Goal: Task Accomplishment & Management: Complete application form

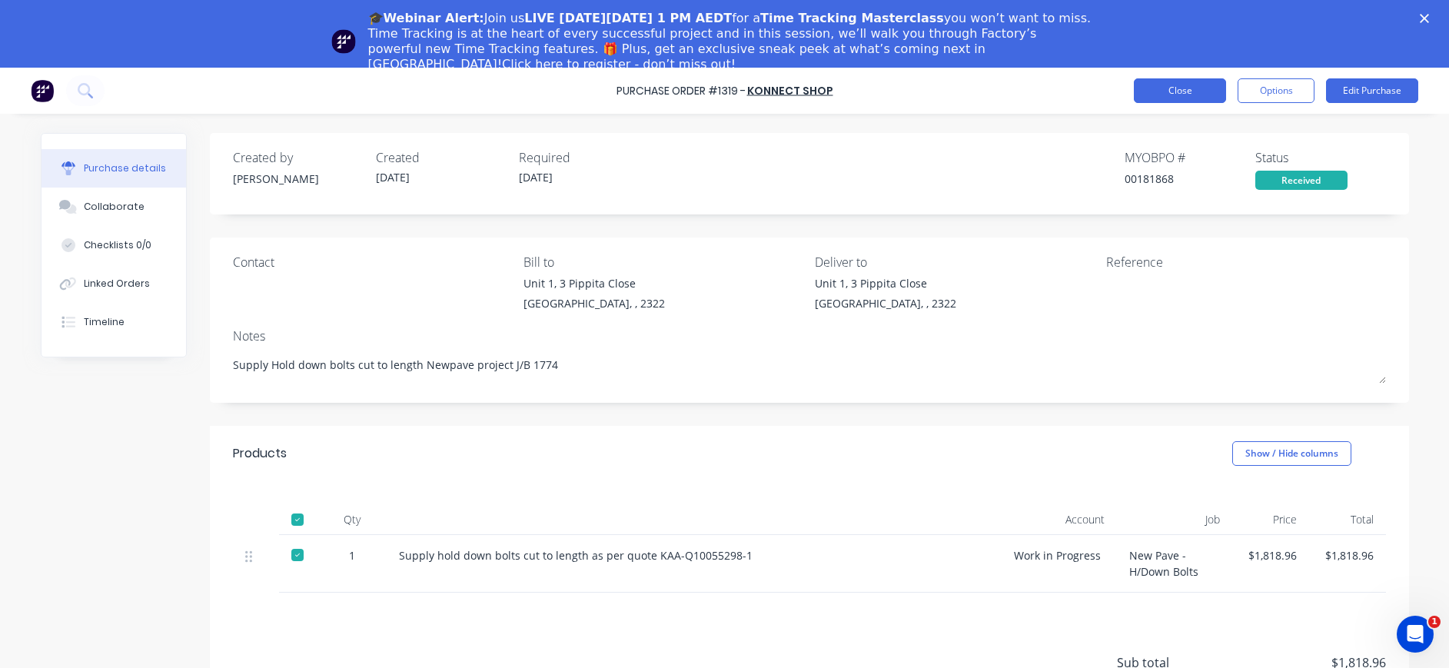
click at [1172, 89] on button "Close" at bounding box center [1179, 90] width 92 height 25
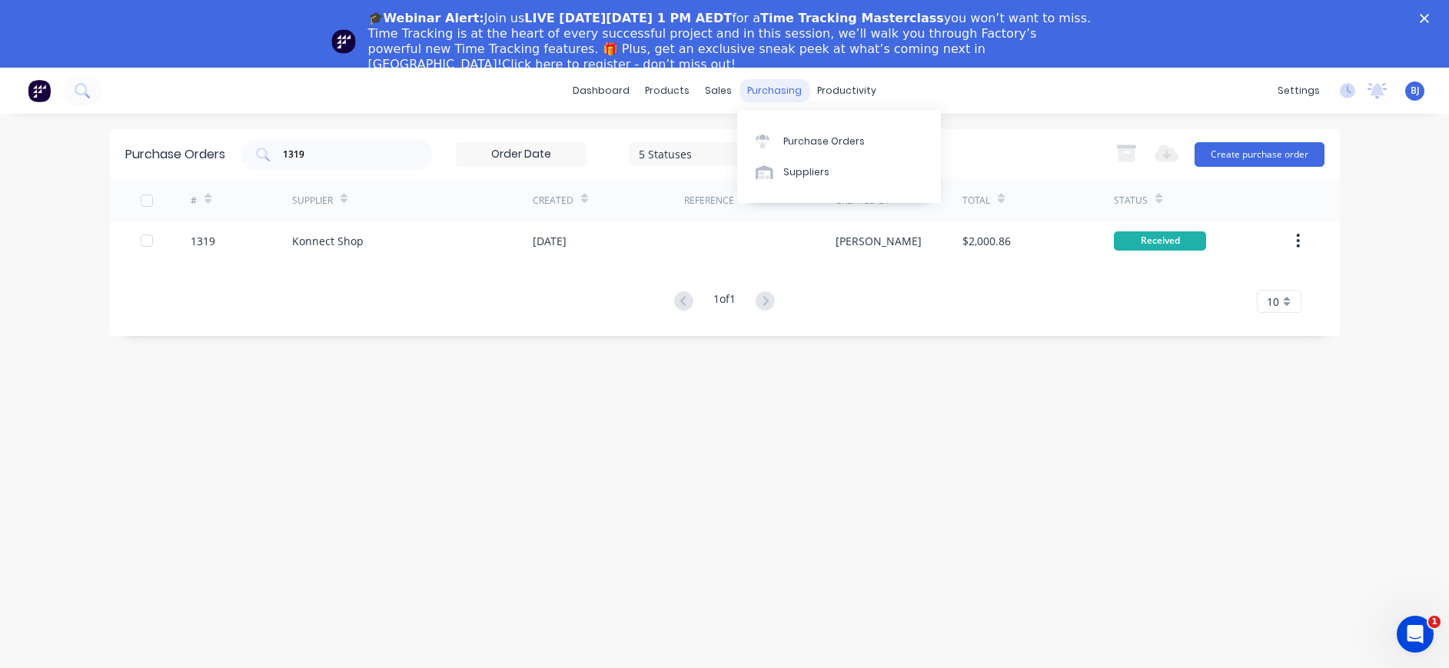
click at [755, 87] on div "purchasing" at bounding box center [774, 90] width 70 height 23
click at [783, 178] on div "Suppliers" at bounding box center [806, 172] width 46 height 14
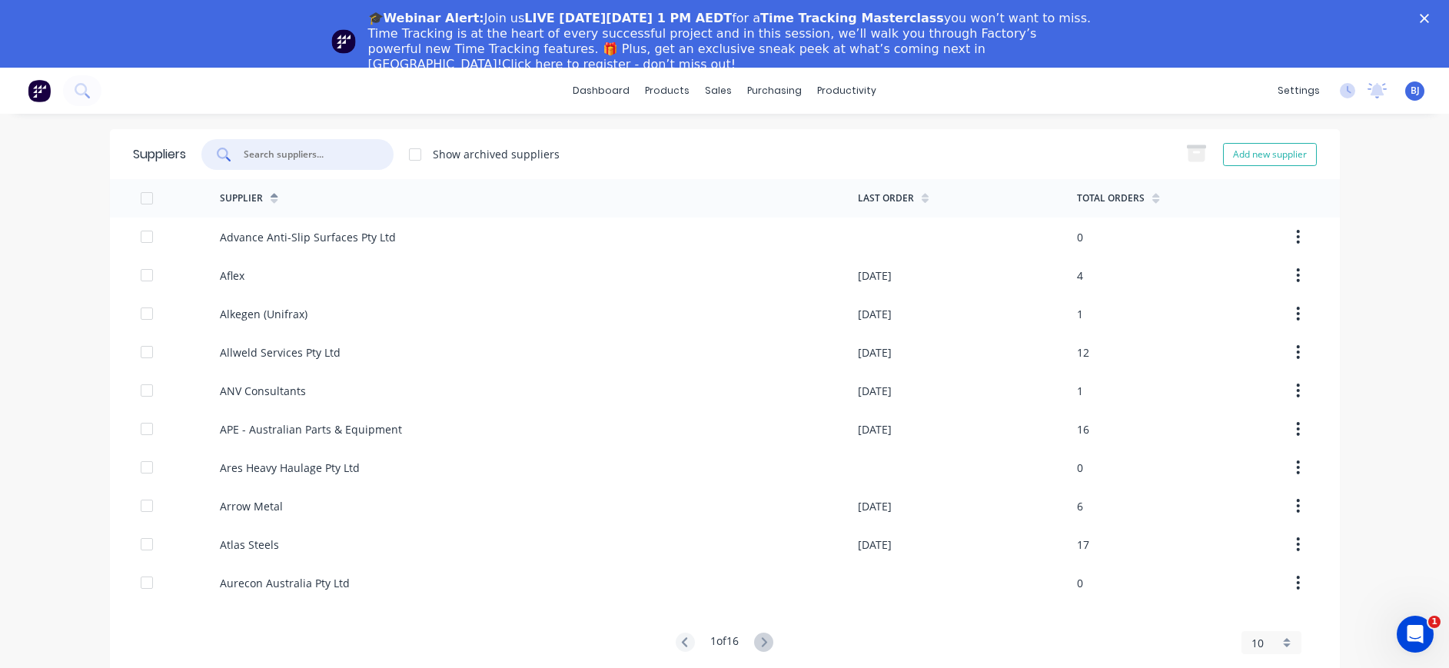
click at [352, 148] on input "text" at bounding box center [306, 154] width 128 height 15
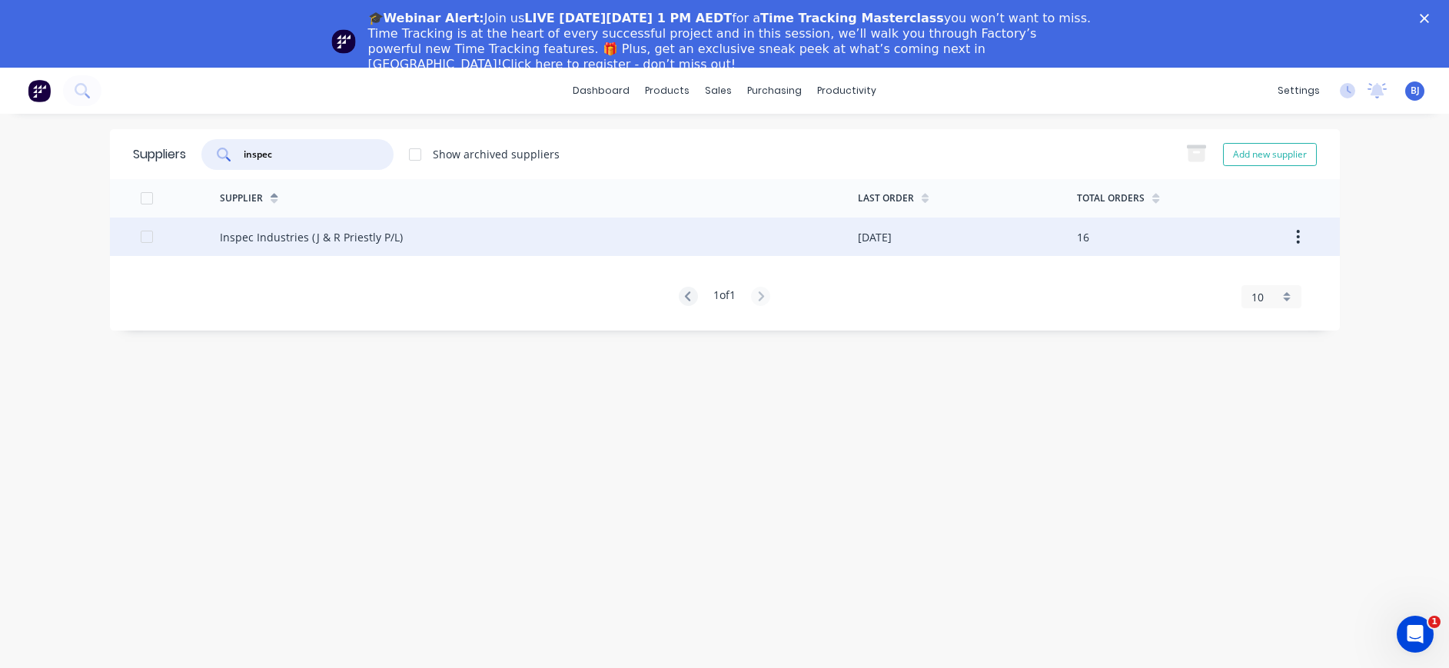
type input "inspec"
click at [337, 237] on div "Inspec Industries (J & R Priestly P/L)" at bounding box center [311, 237] width 183 height 16
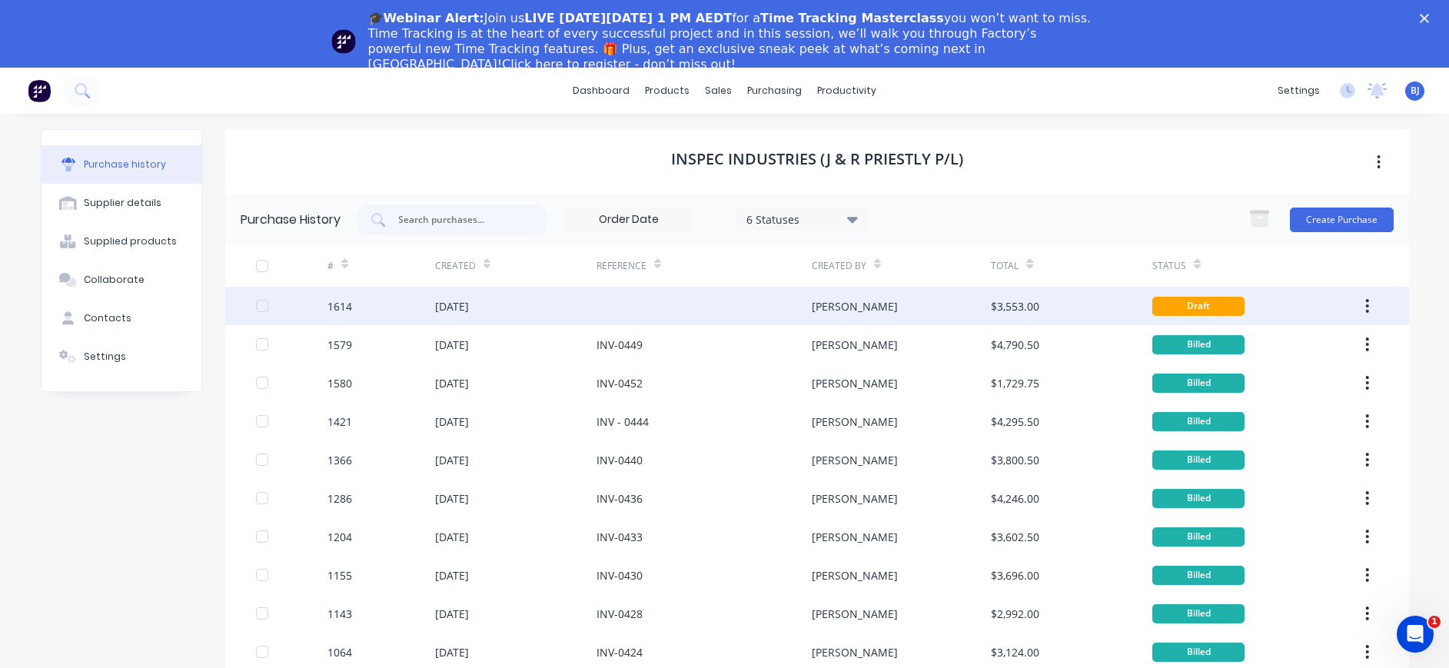
click at [448, 312] on div "[DATE]" at bounding box center [452, 306] width 34 height 16
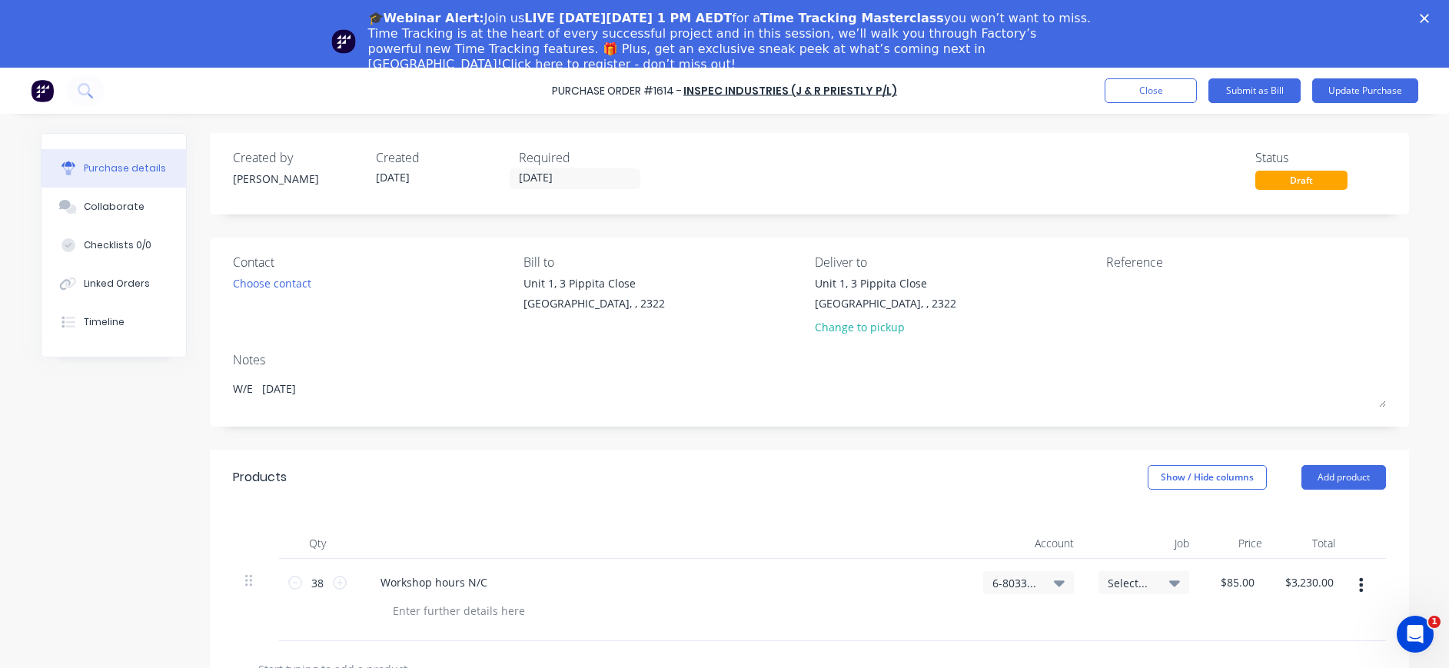
scroll to position [230, 0]
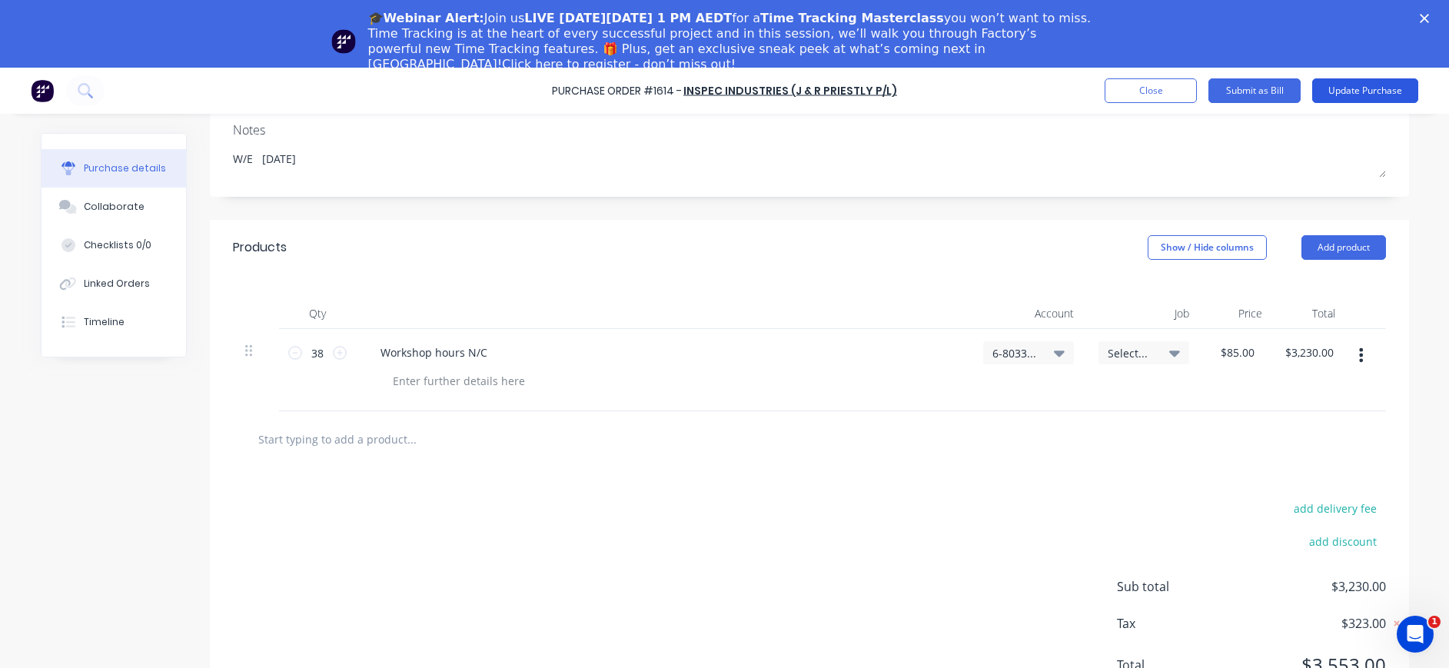
click at [1382, 87] on button "Update Purchase" at bounding box center [1365, 90] width 106 height 25
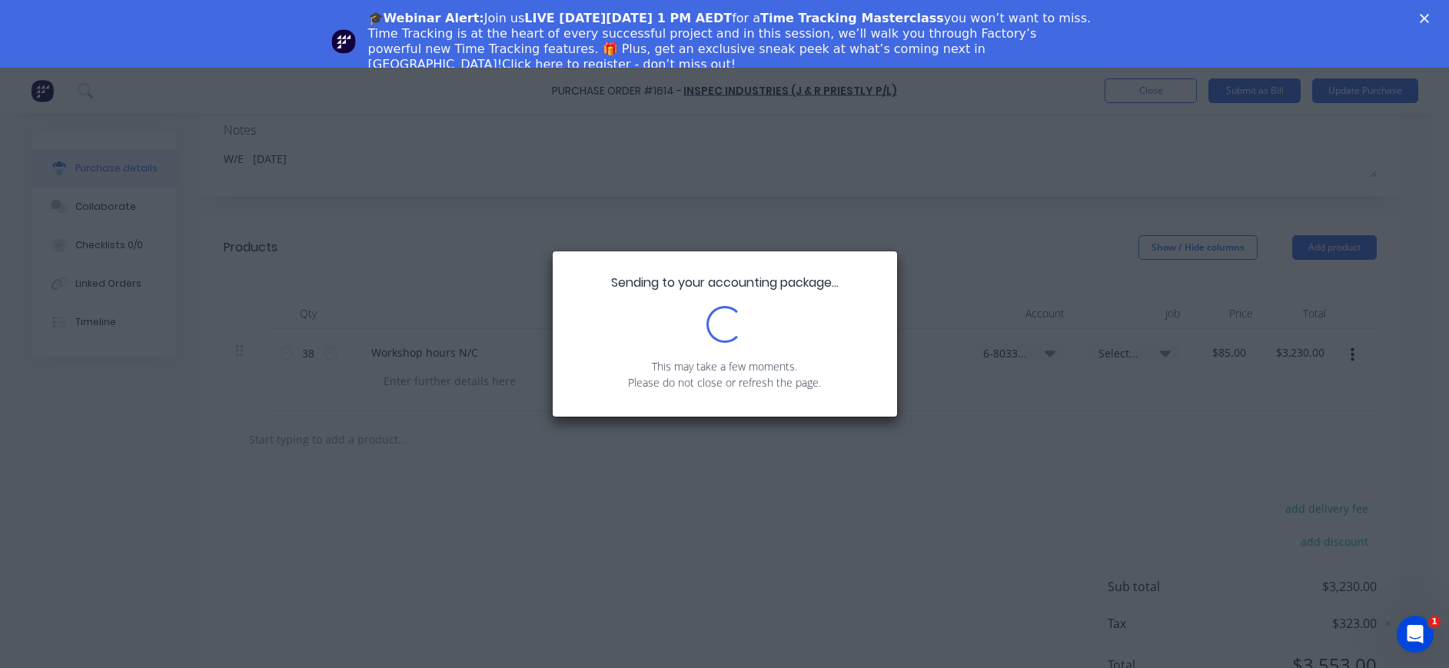
scroll to position [0, 0]
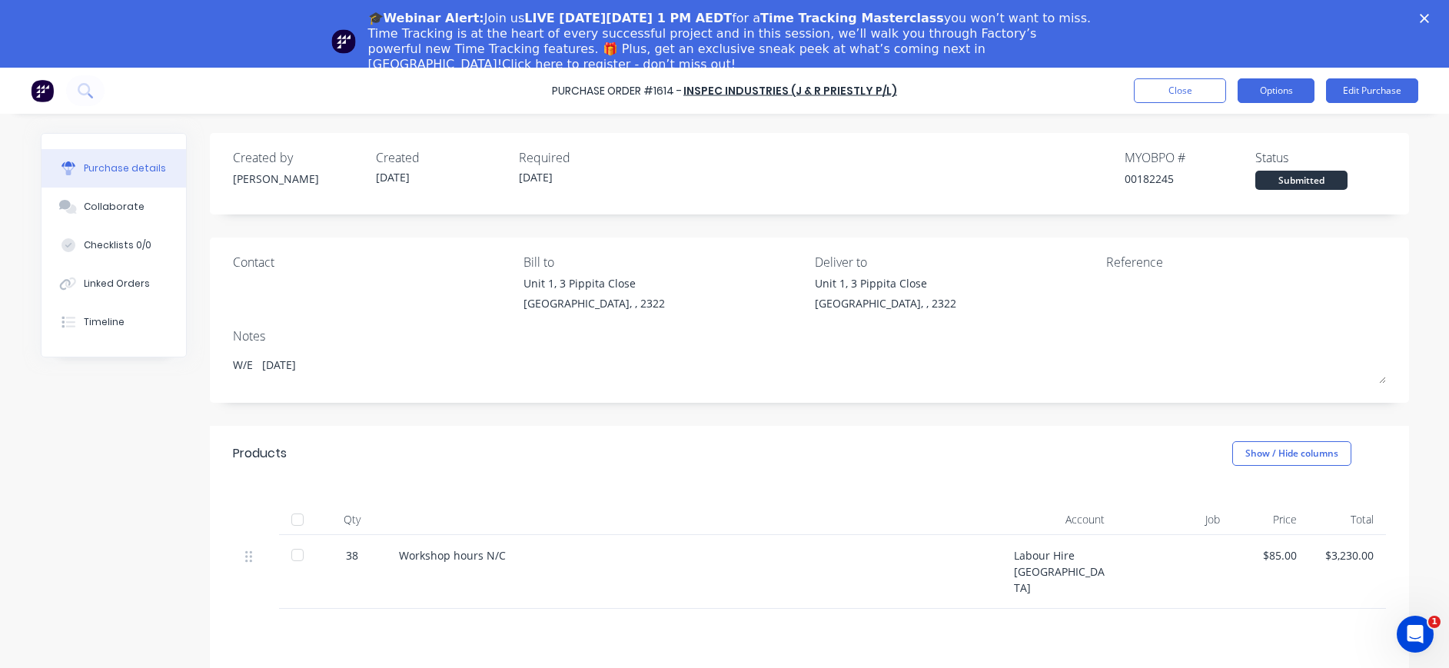
click at [1269, 94] on button "Options" at bounding box center [1275, 90] width 77 height 25
click at [543, 478] on div "Products Show / Hide columns" at bounding box center [809, 453] width 1199 height 55
click at [357, 552] on div "38" at bounding box center [352, 555] width 45 height 16
click at [352, 553] on div "38" at bounding box center [352, 555] width 45 height 16
drag, startPoint x: 349, startPoint y: 553, endPoint x: 329, endPoint y: 556, distance: 20.1
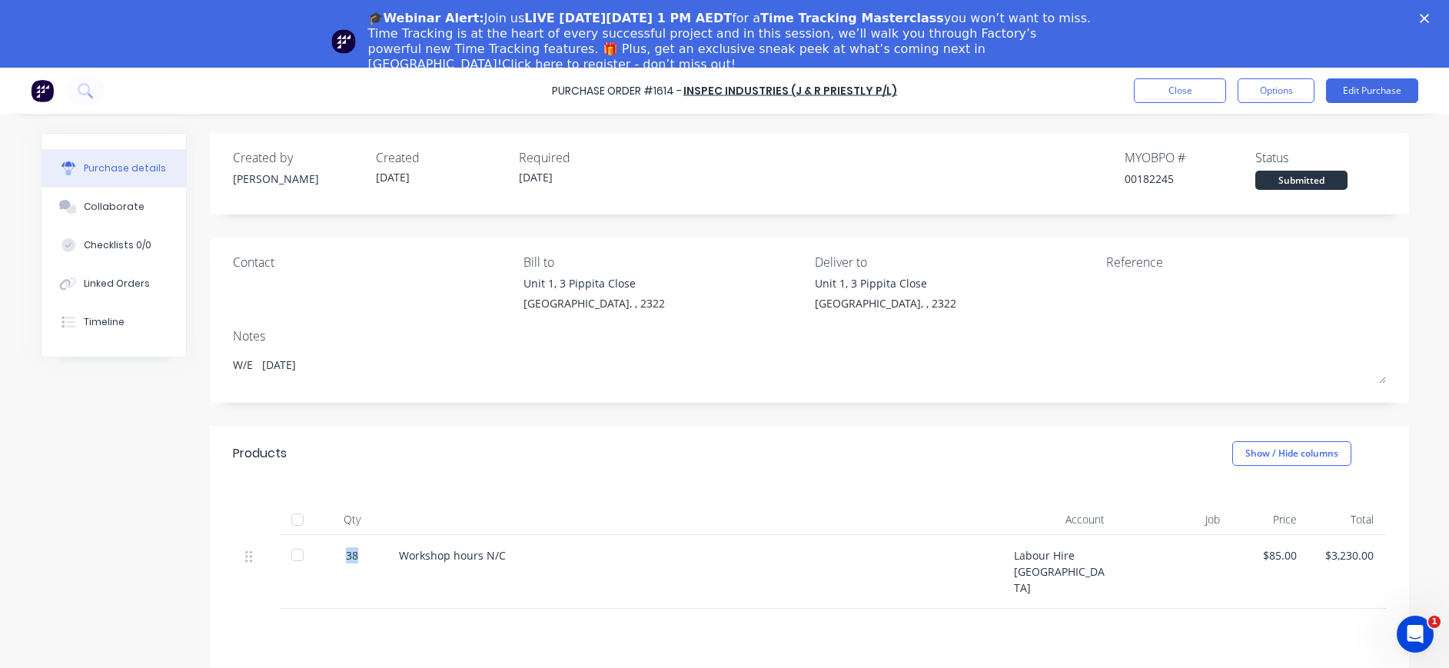
click at [330, 556] on div "38" at bounding box center [352, 555] width 45 height 16
click at [1372, 90] on button "Edit Purchase" at bounding box center [1372, 90] width 92 height 25
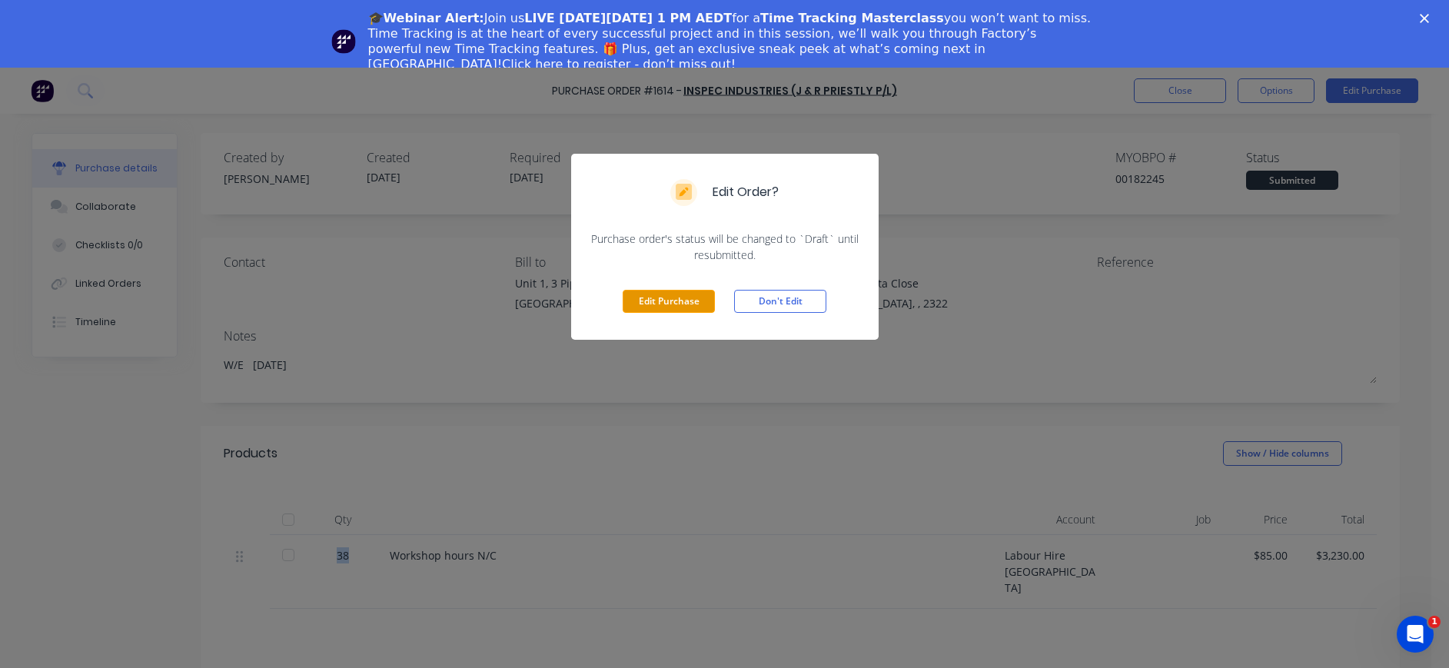
click at [665, 300] on button "Edit Purchase" at bounding box center [668, 301] width 92 height 23
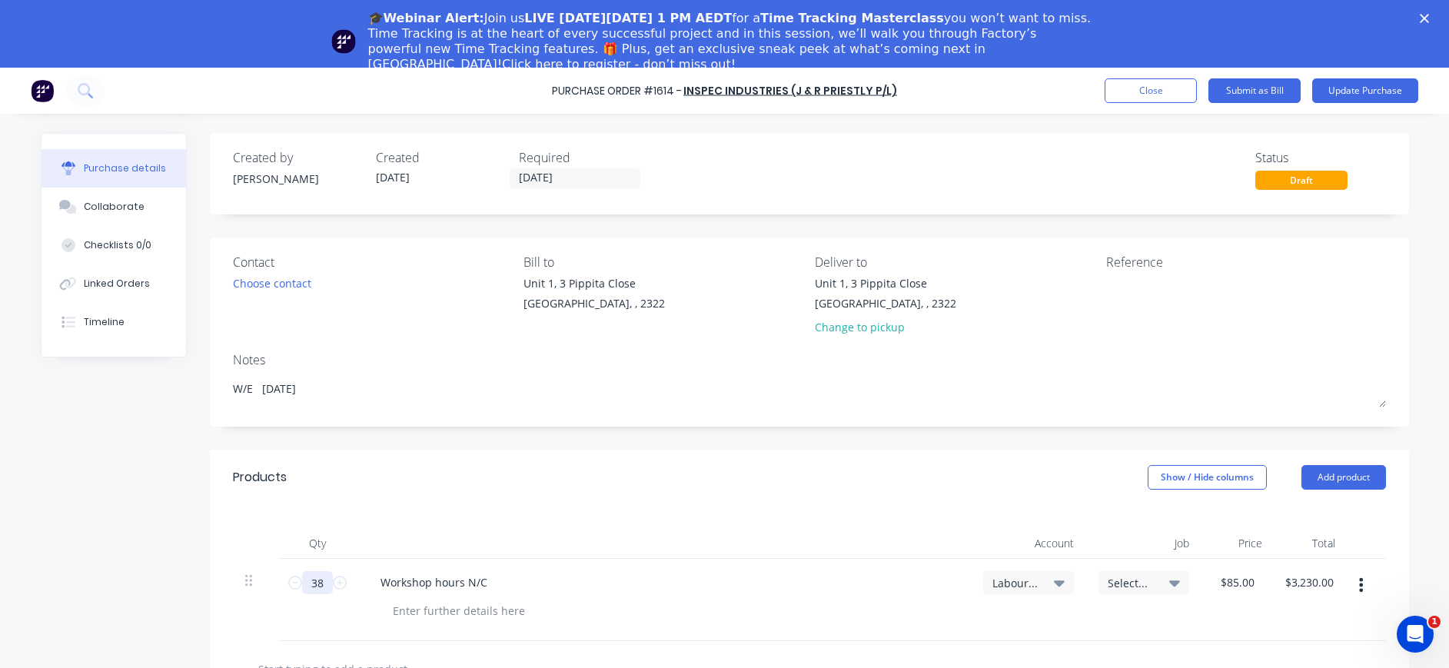
drag, startPoint x: 315, startPoint y: 579, endPoint x: 302, endPoint y: 579, distance: 13.1
click at [302, 579] on input "38" at bounding box center [317, 582] width 31 height 23
type textarea "x"
type input "2"
type input "$170.00"
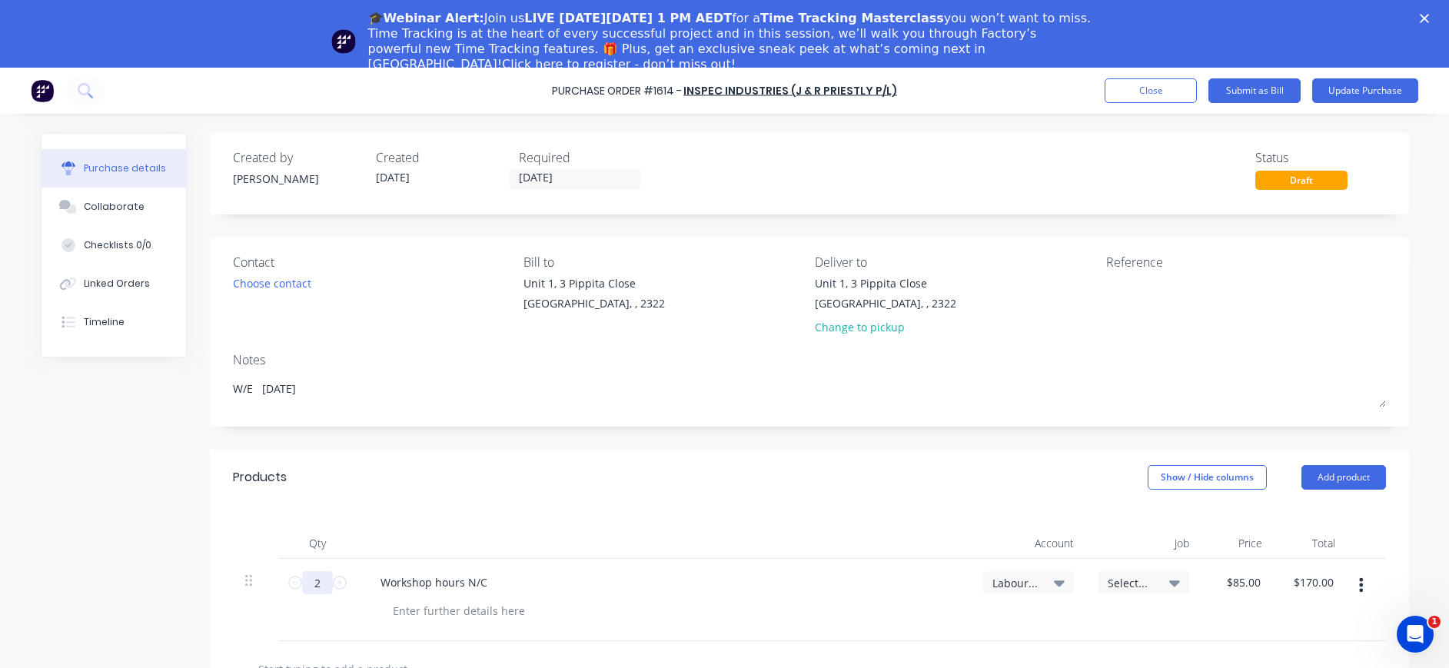
type textarea "x"
type input "26"
type input "$2,210.00"
type textarea "x"
type input "26."
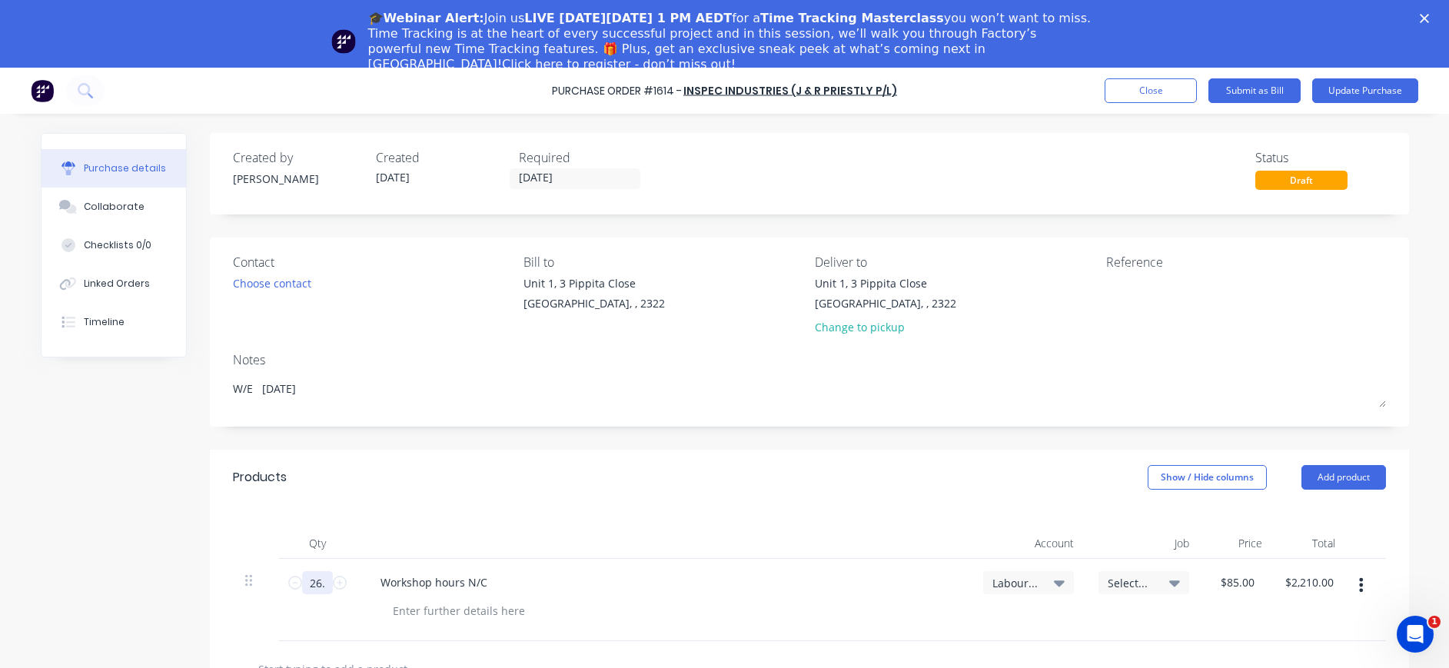
type textarea "x"
type input "26.5"
type input "$2,252.50"
type textarea "x"
type input "26.5"
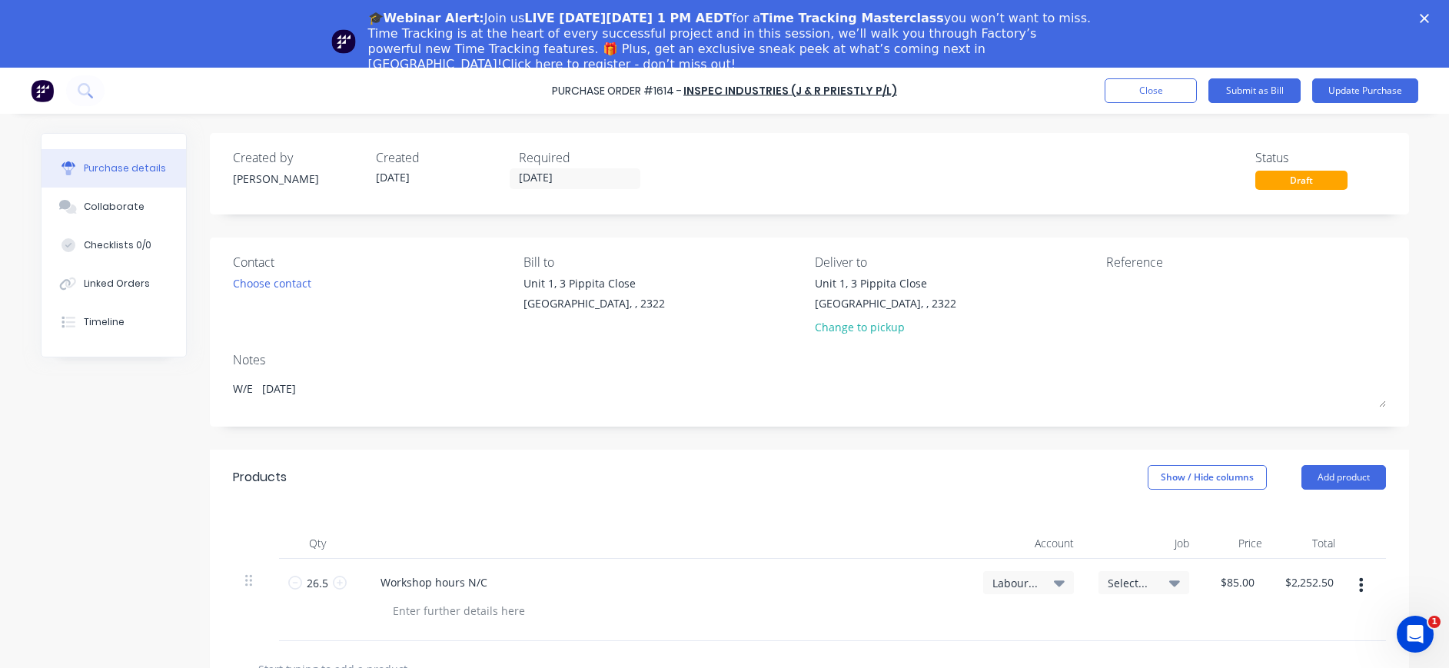
click at [1054, 586] on icon at bounding box center [1059, 582] width 11 height 17
type textarea "x"
click at [1001, 622] on input at bounding box center [978, 628] width 158 height 31
type input "8"
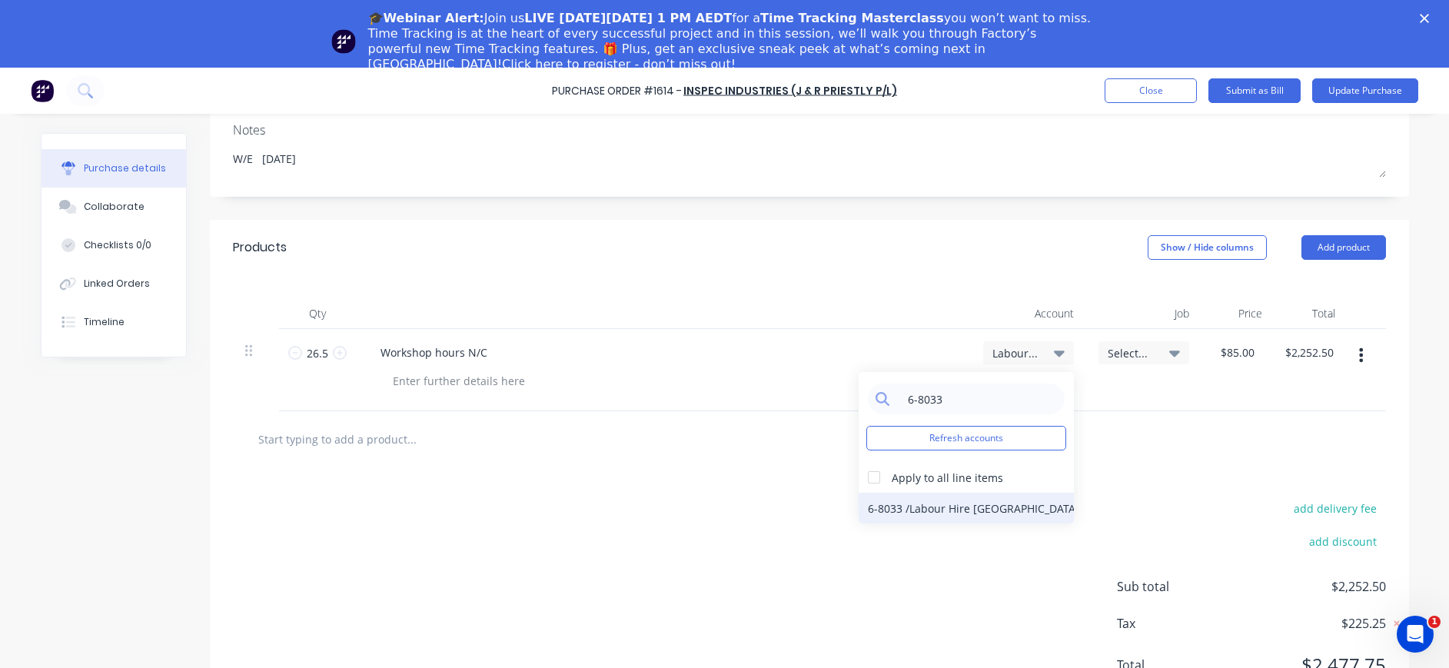
type input "6-8033"
click at [969, 503] on div "6-8033 / Labour Hire NC" at bounding box center [965, 508] width 215 height 31
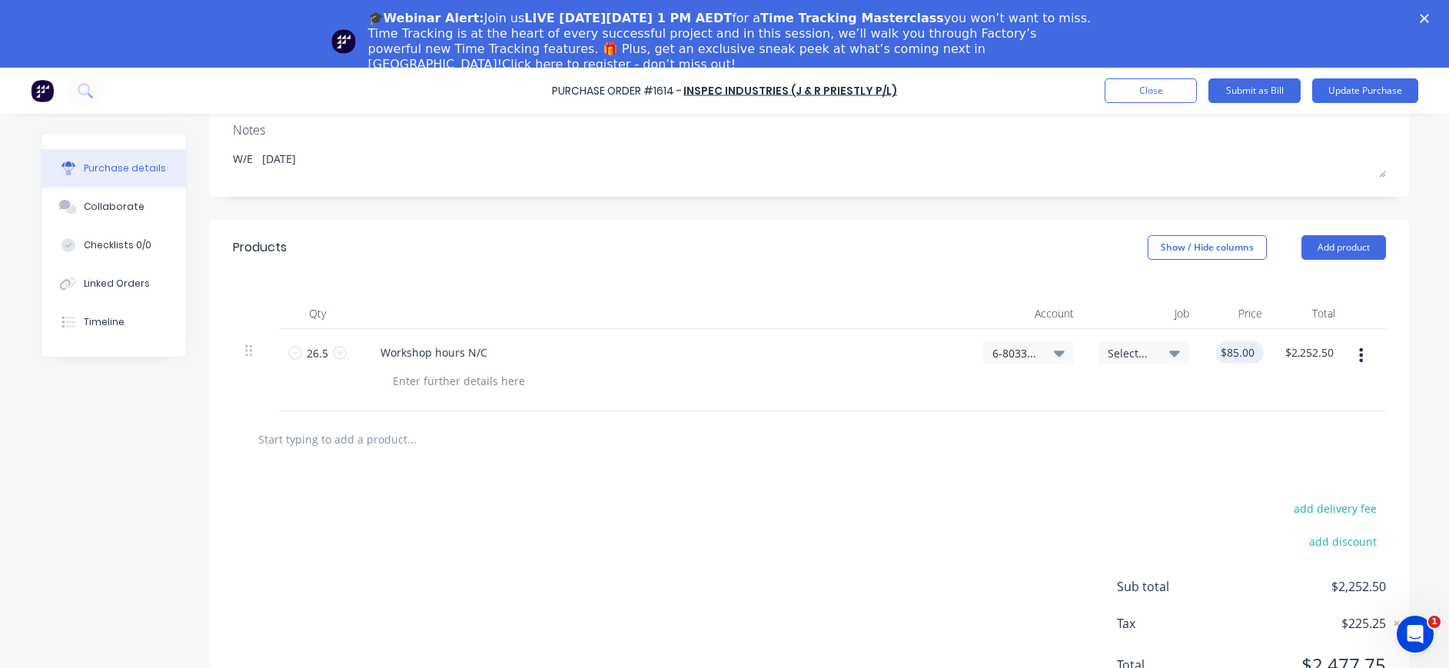
type textarea "x"
type input "85.00"
click at [1236, 356] on input "85.00" at bounding box center [1236, 352] width 41 height 22
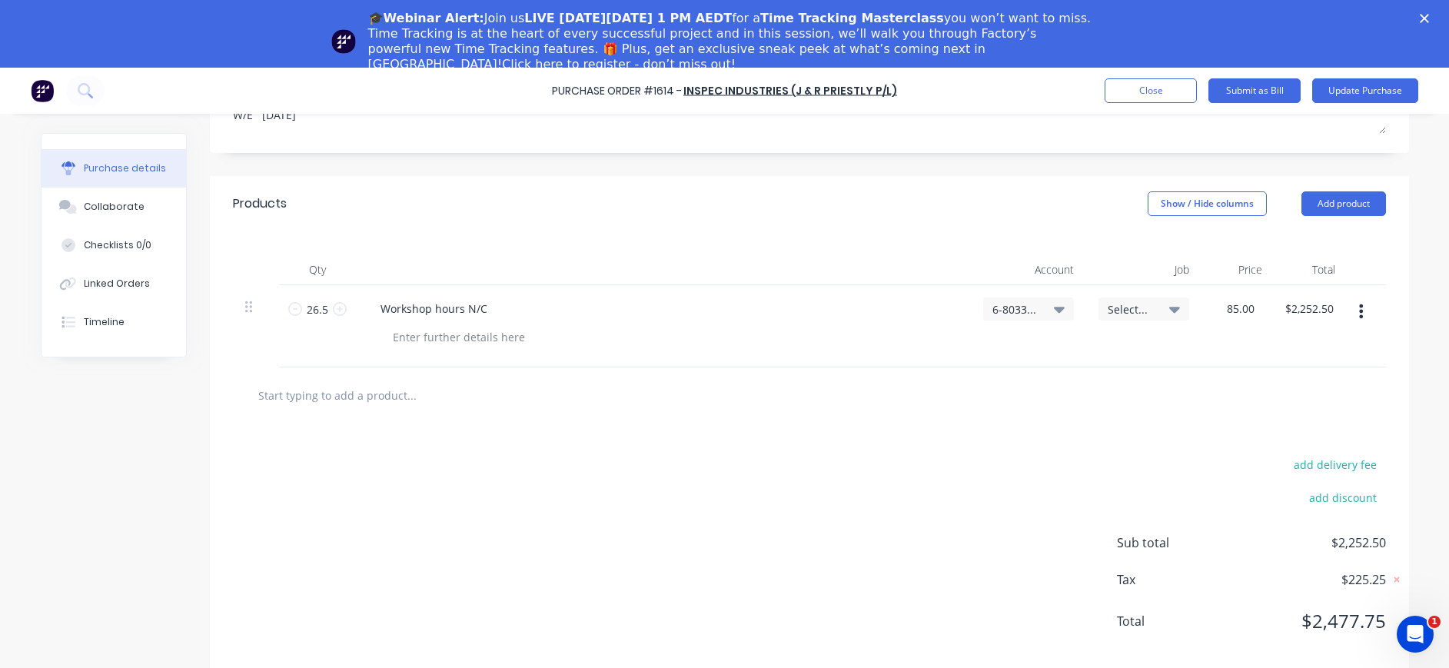
scroll to position [68, 0]
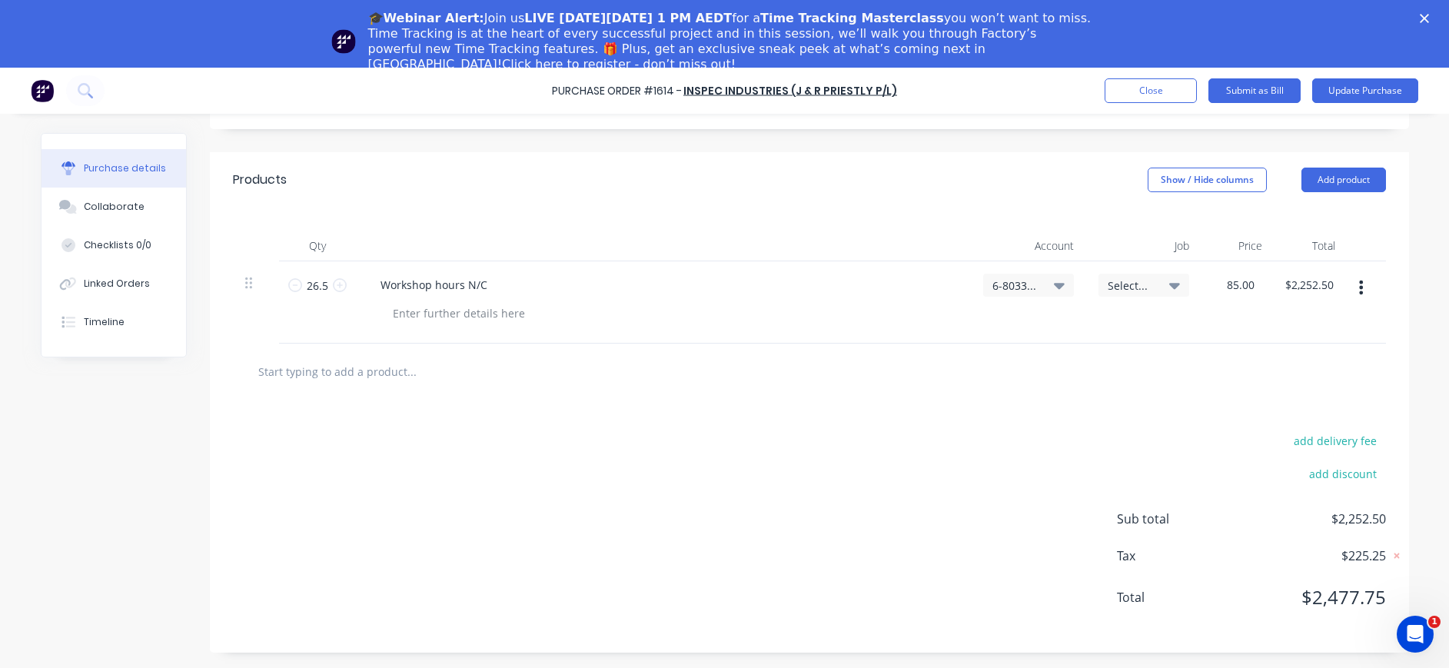
type textarea "x"
type input "$85.00"
click at [1253, 443] on div "add delivery fee" at bounding box center [1251, 440] width 269 height 20
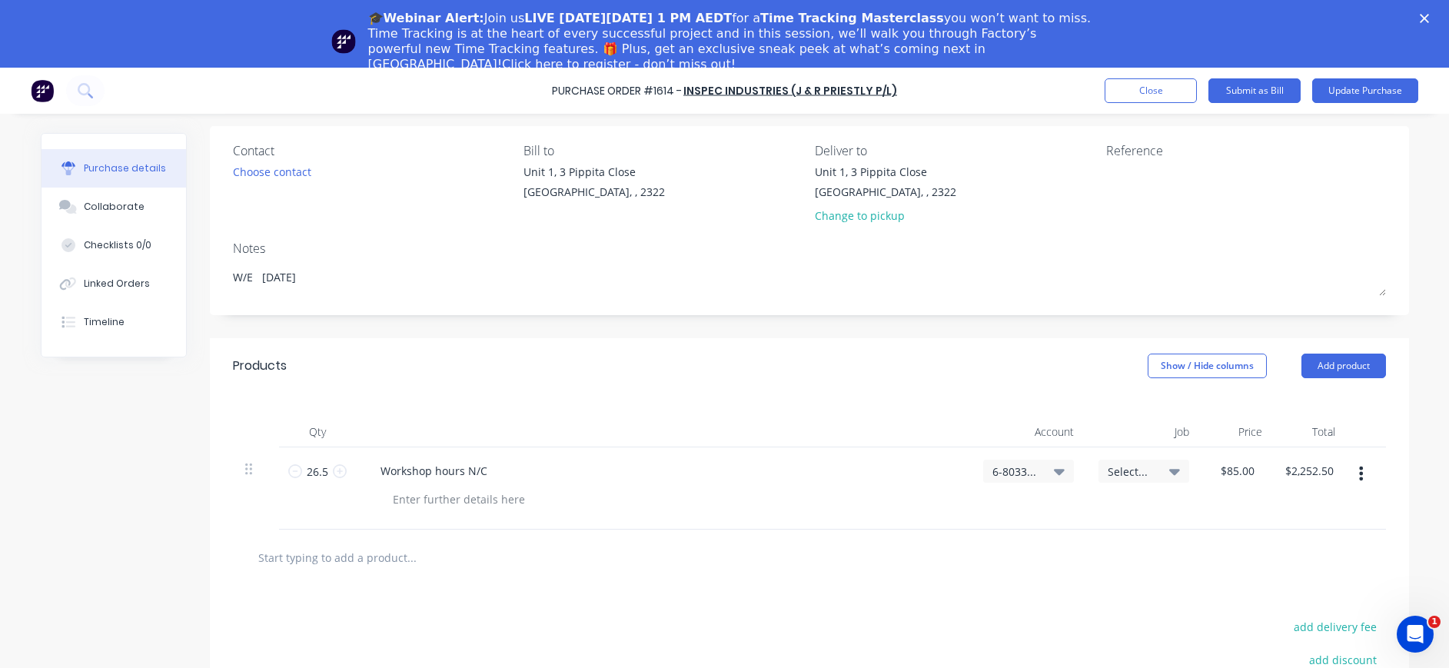
scroll to position [0, 0]
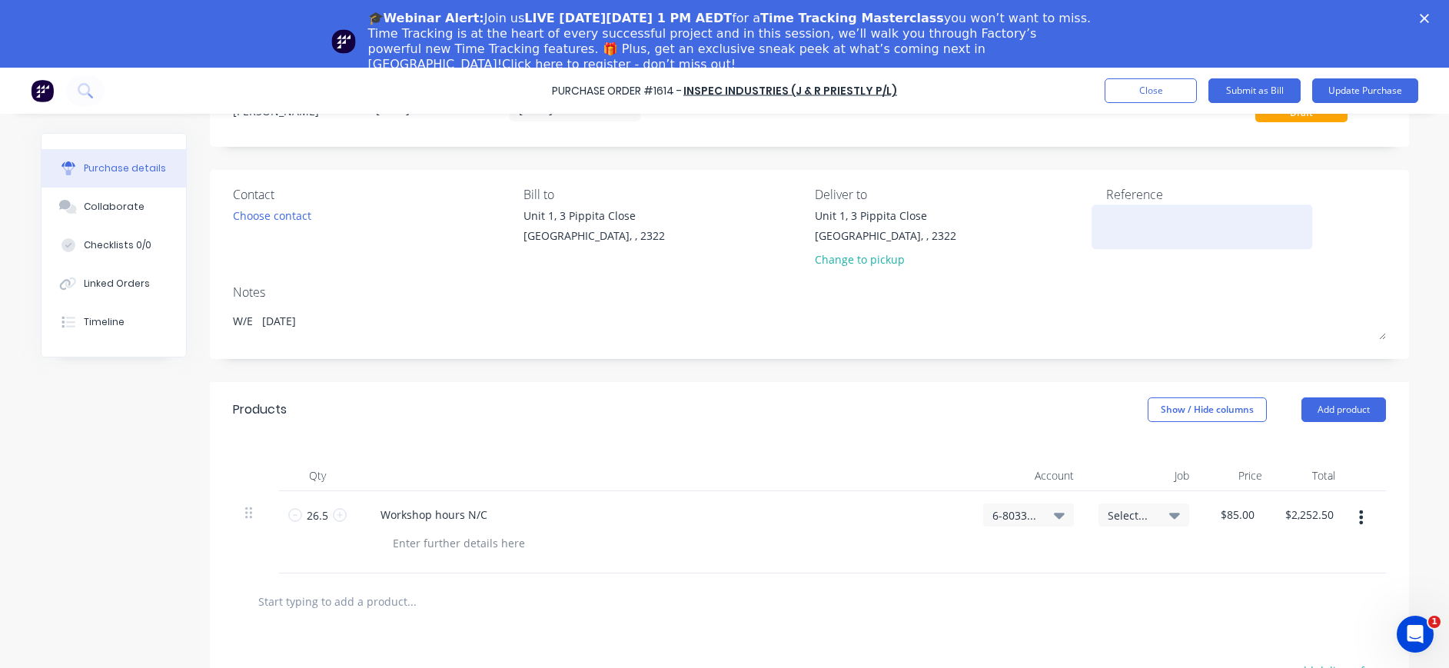
click at [1106, 238] on div at bounding box center [1202, 226] width 192 height 38
type textarea "x"
click at [1106, 221] on div at bounding box center [1202, 226] width 192 height 38
click at [1106, 215] on textarea at bounding box center [1202, 224] width 192 height 35
type textarea "INV-0458"
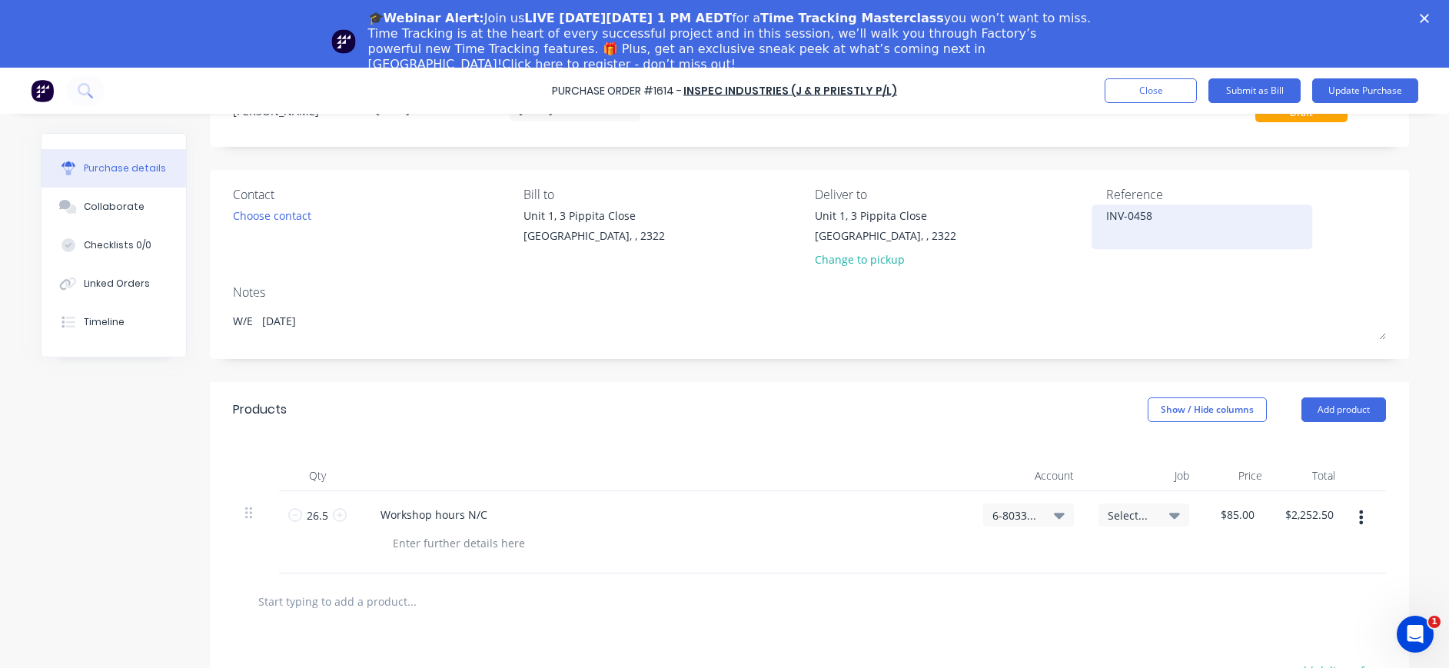
type textarea "x"
click at [1207, 221] on textarea "INV-0458" at bounding box center [1202, 224] width 192 height 35
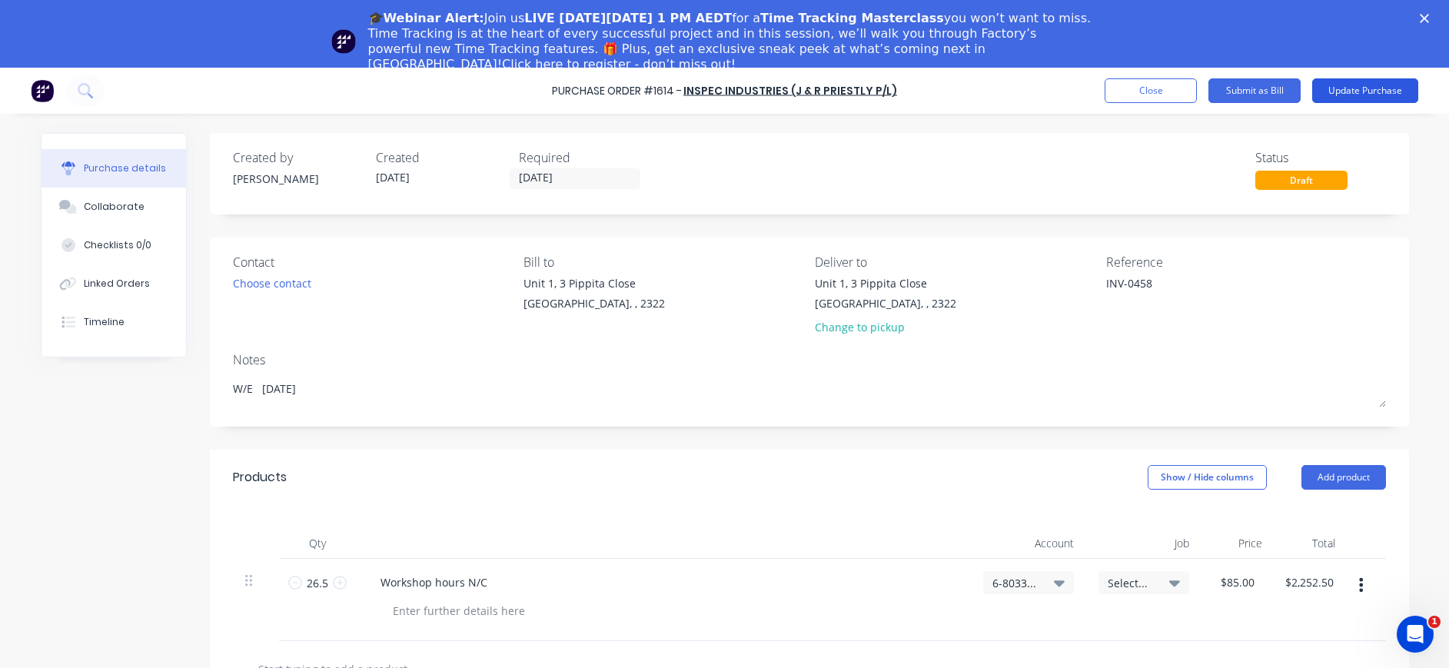
type textarea "INV-0458"
type textarea "x"
type textarea "INV-0458"
click at [1359, 89] on button "Update Purchase" at bounding box center [1365, 90] width 106 height 25
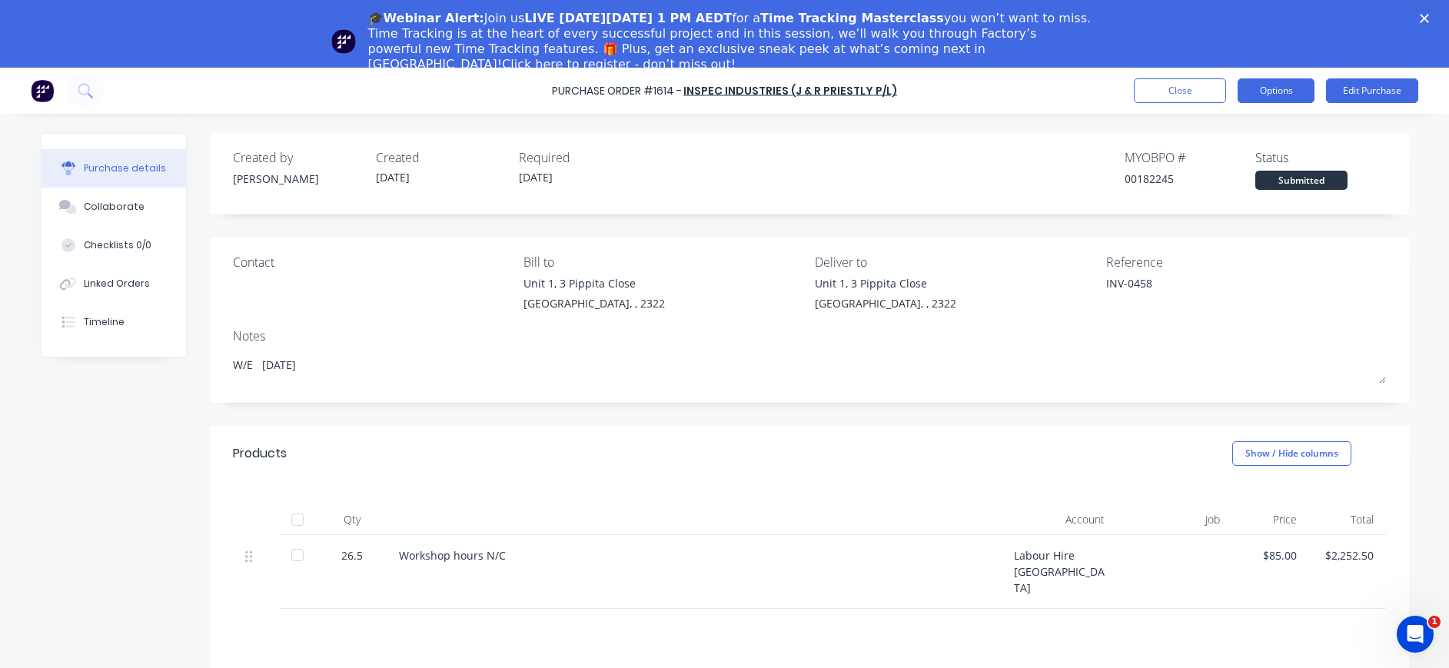
click at [1289, 88] on button "Options" at bounding box center [1275, 90] width 77 height 25
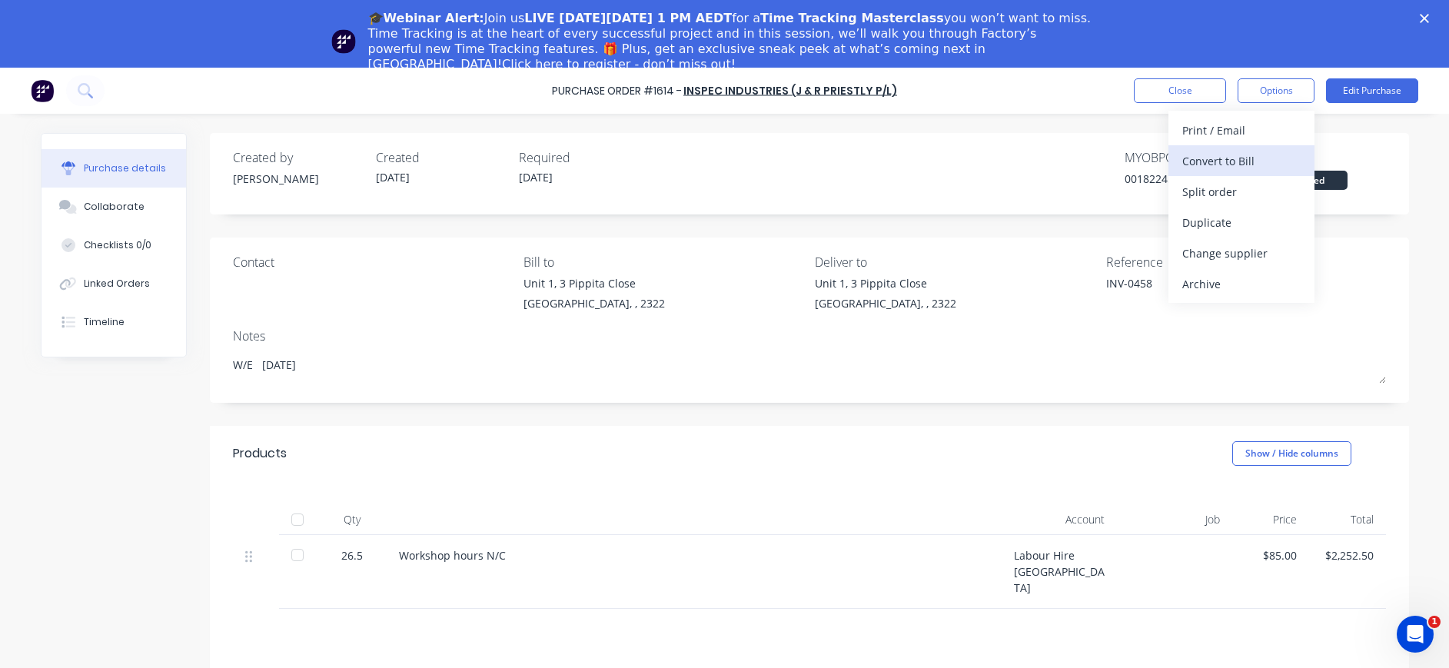
click at [1263, 154] on div "Convert to Bill" at bounding box center [1241, 161] width 118 height 22
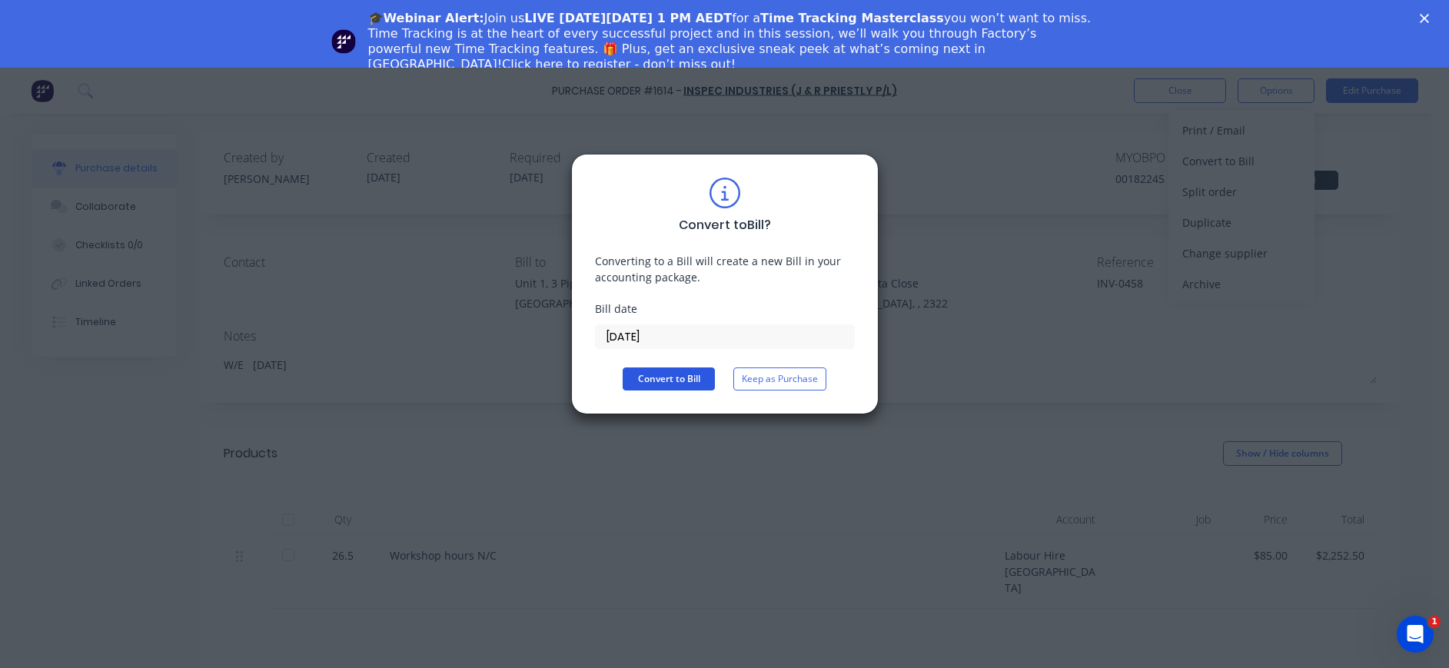
click at [670, 374] on button "Convert to Bill" at bounding box center [668, 378] width 92 height 23
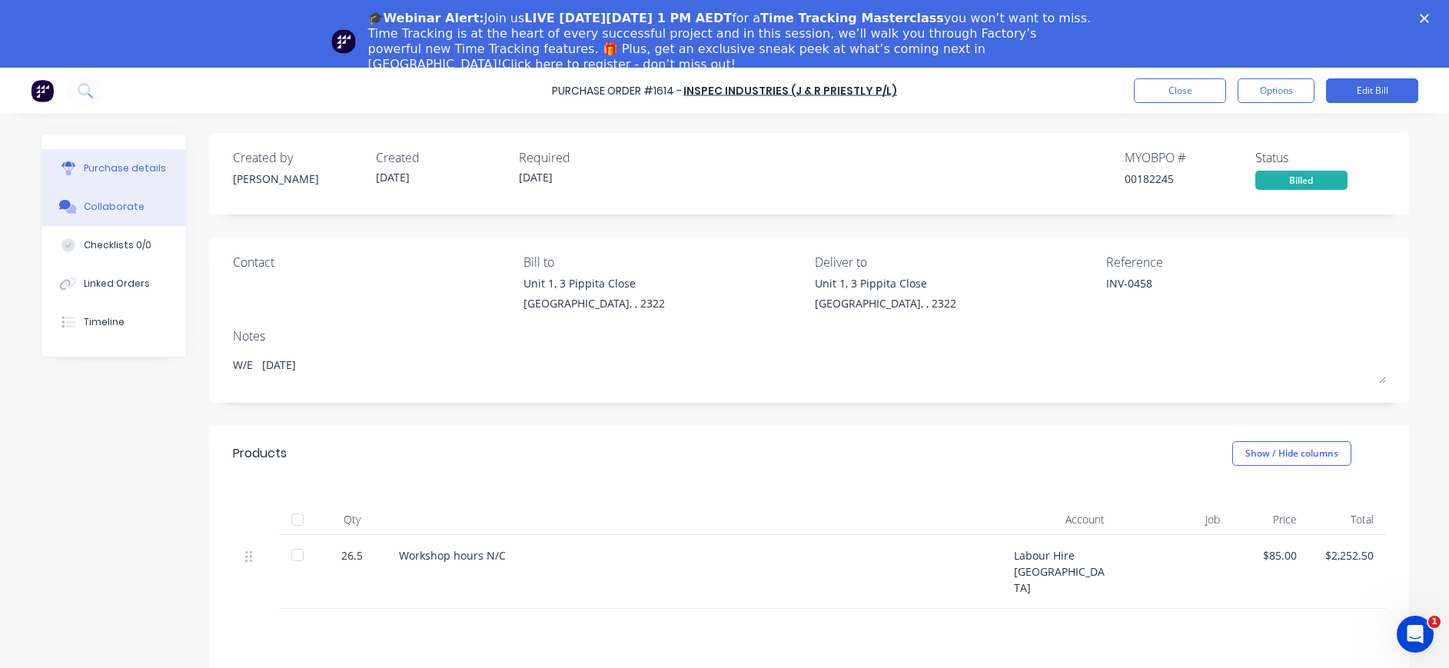
click at [101, 207] on div "Collaborate" at bounding box center [114, 207] width 61 height 14
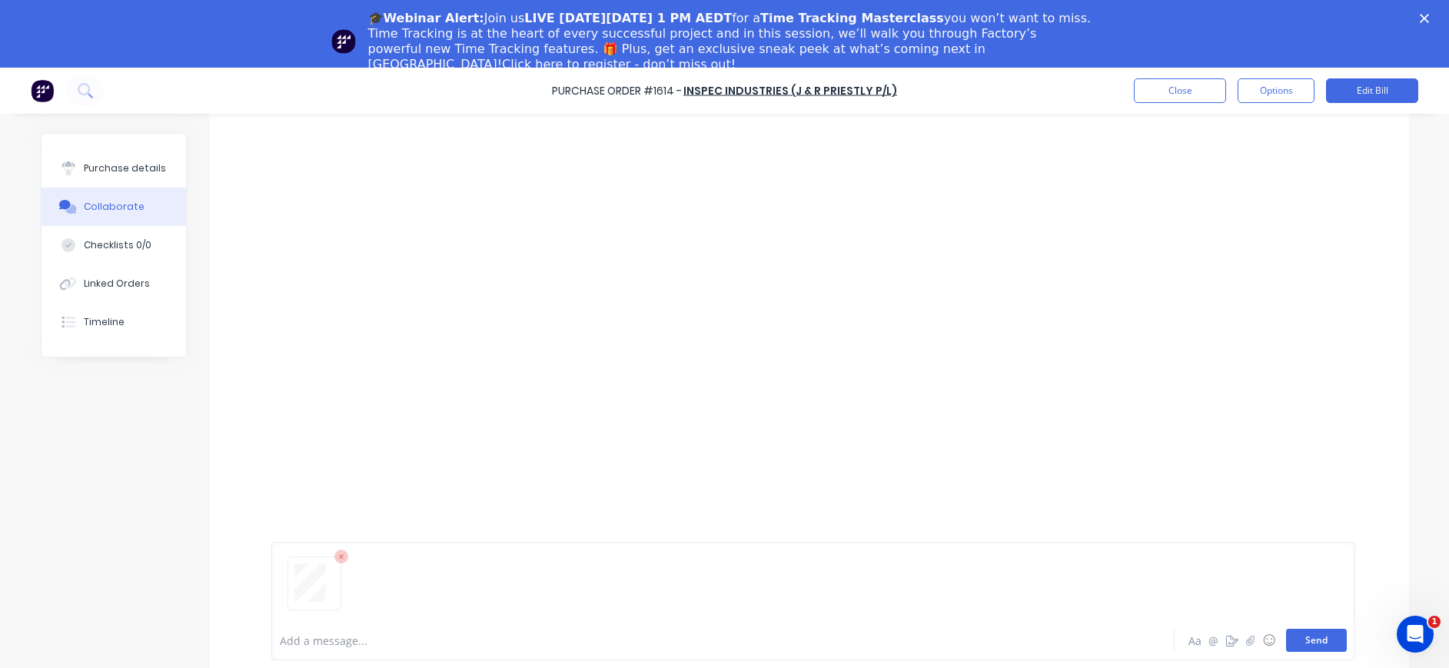
scroll to position [68, 0]
click at [1309, 611] on button "Send" at bounding box center [1316, 609] width 61 height 23
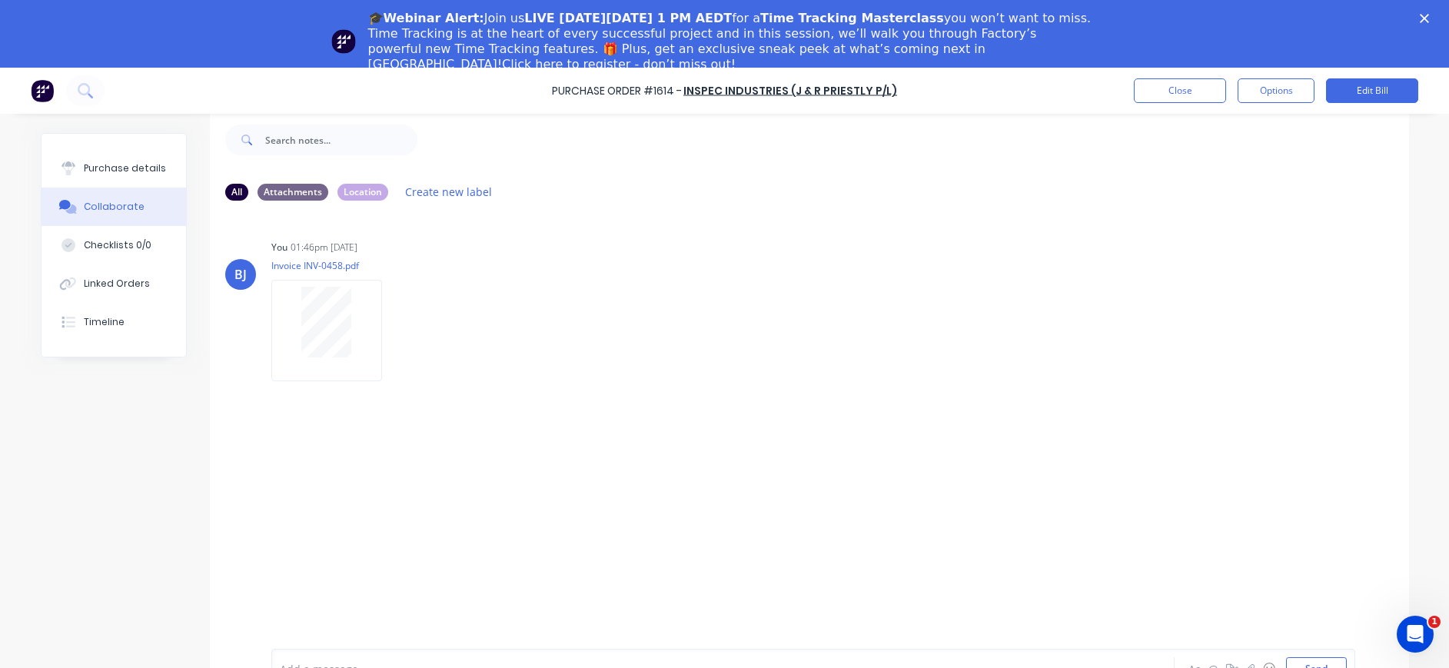
scroll to position [0, 0]
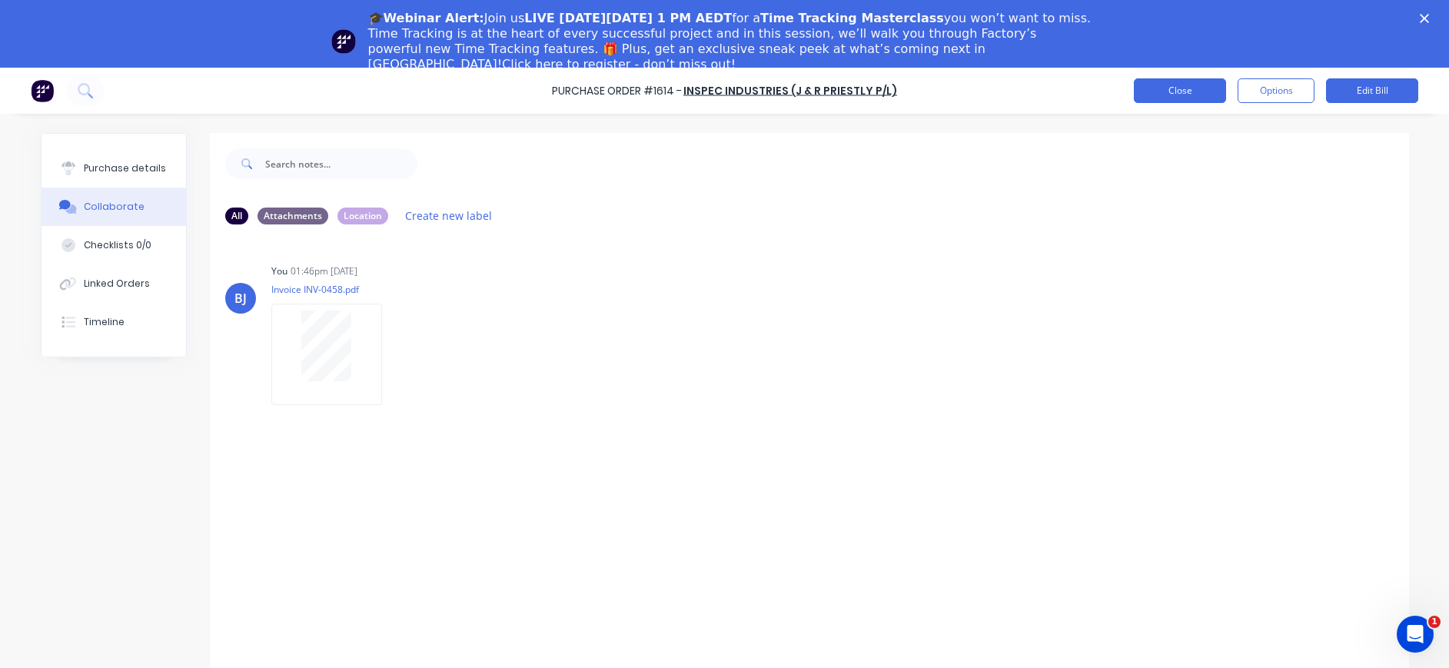
click at [1170, 95] on button "Close" at bounding box center [1179, 90] width 92 height 25
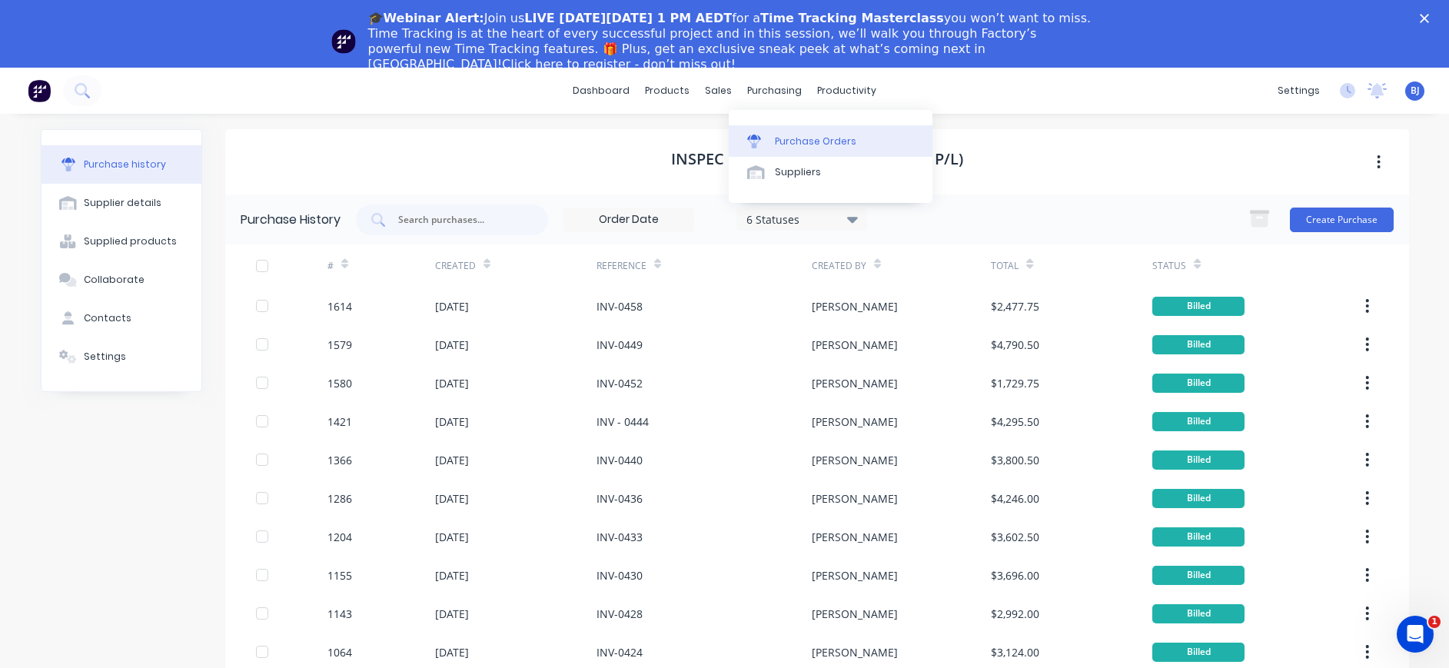
drag, startPoint x: 746, startPoint y: 95, endPoint x: 758, endPoint y: 131, distance: 38.2
click at [746, 98] on div "purchasing" at bounding box center [774, 90] width 70 height 23
click at [768, 138] on div at bounding box center [758, 141] width 23 height 14
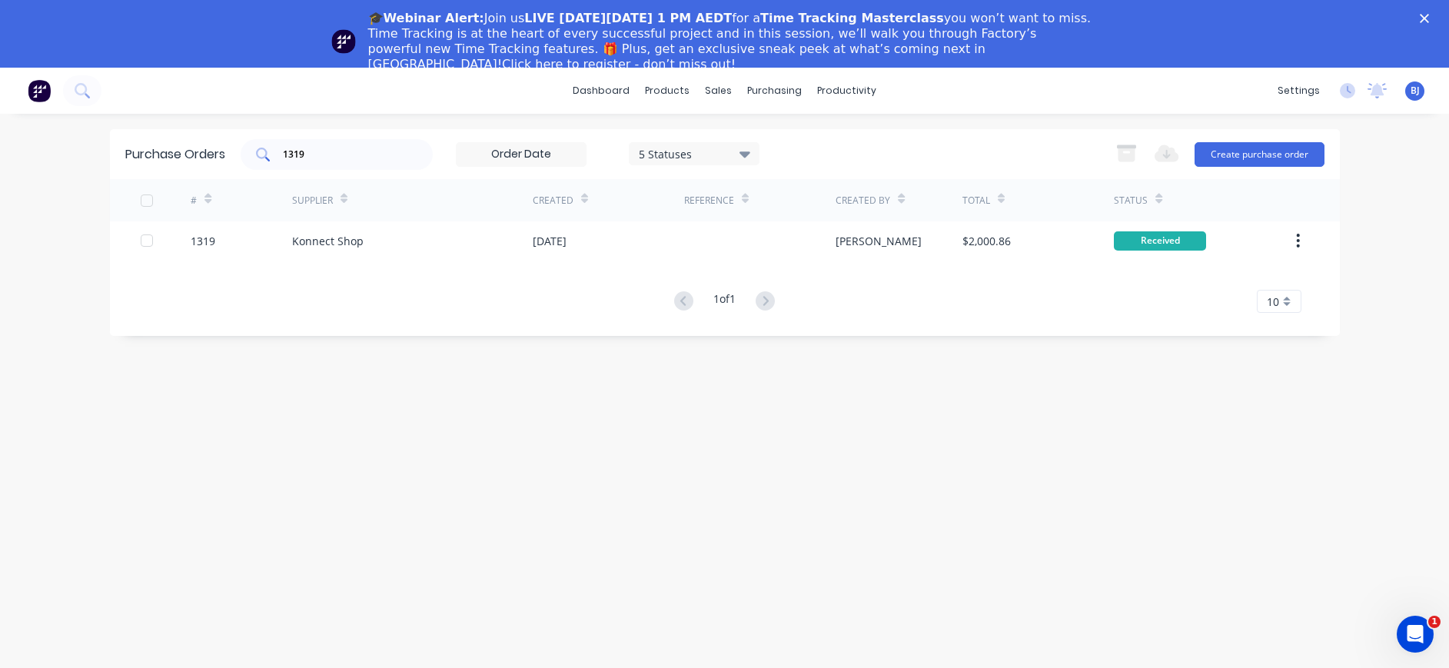
click at [392, 152] on input "1319" at bounding box center [345, 154] width 128 height 15
drag, startPoint x: 323, startPoint y: 149, endPoint x: 251, endPoint y: 147, distance: 72.3
click at [251, 147] on div "1319" at bounding box center [337, 154] width 192 height 31
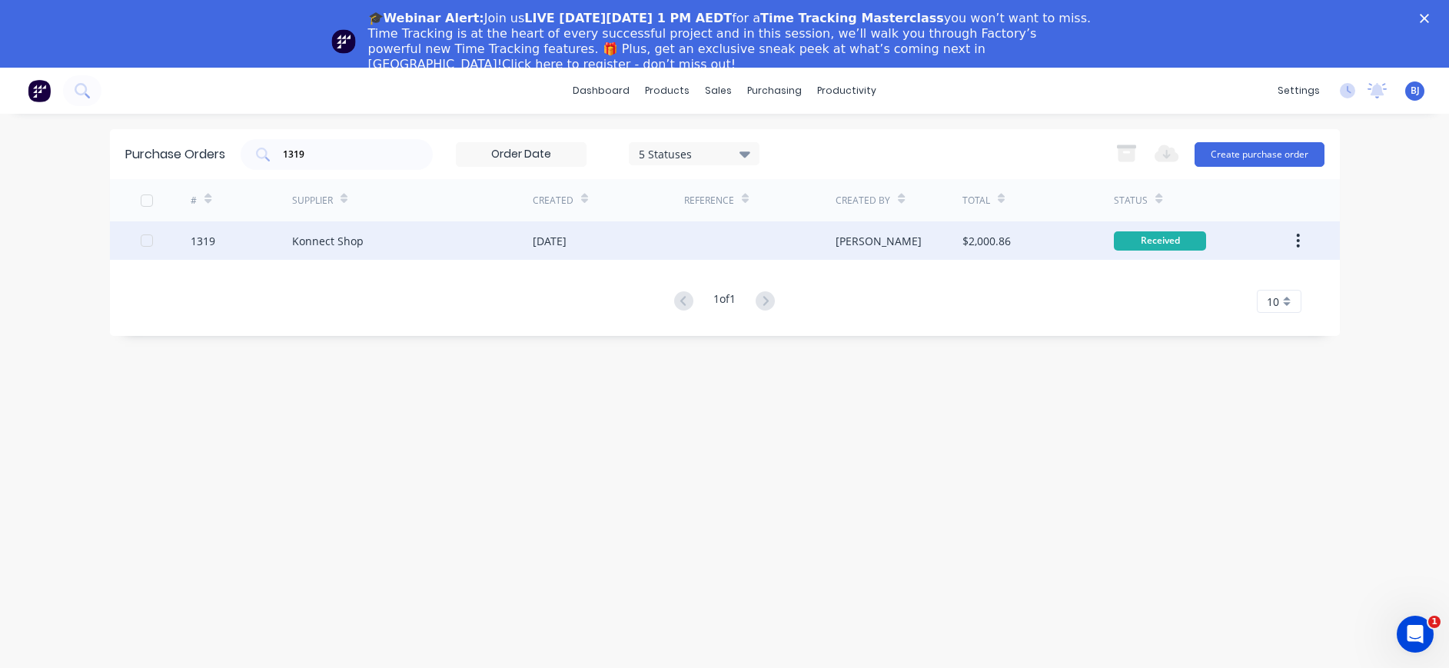
click at [330, 243] on div "Konnect Shop" at bounding box center [327, 241] width 71 height 16
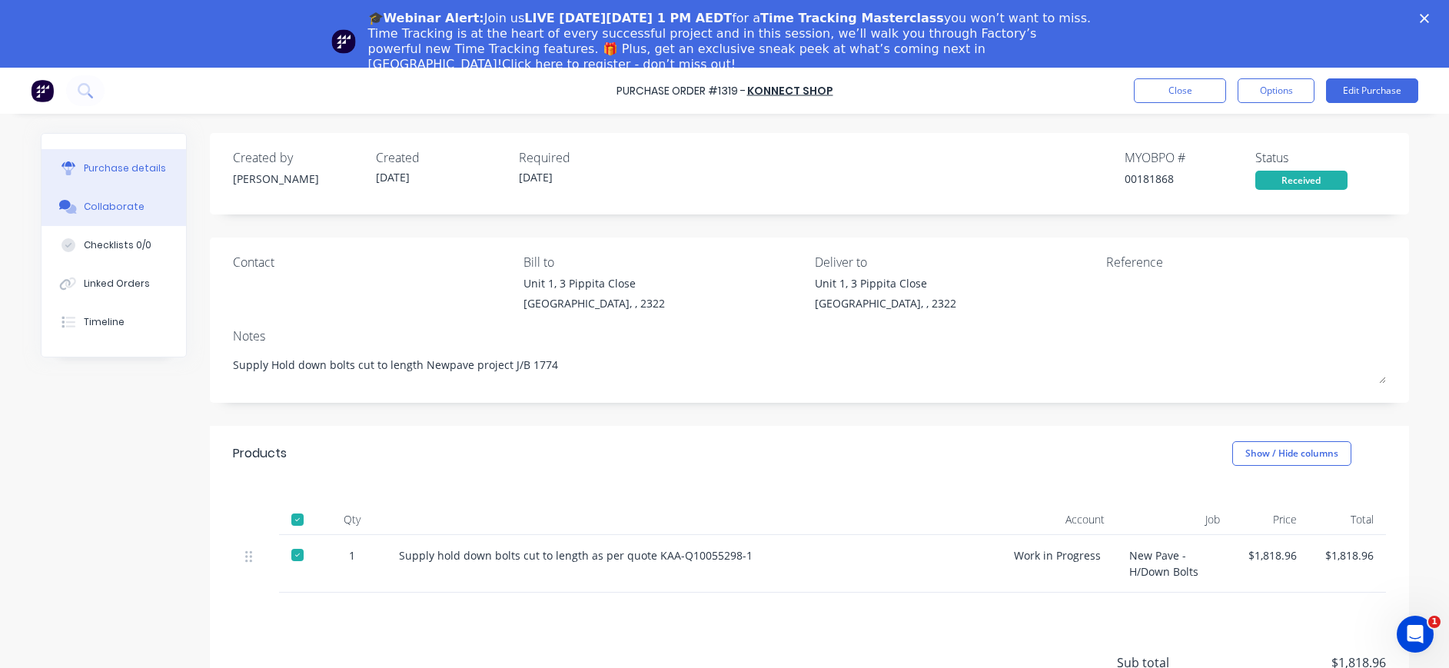
click at [85, 203] on div "Collaborate" at bounding box center [114, 207] width 61 height 14
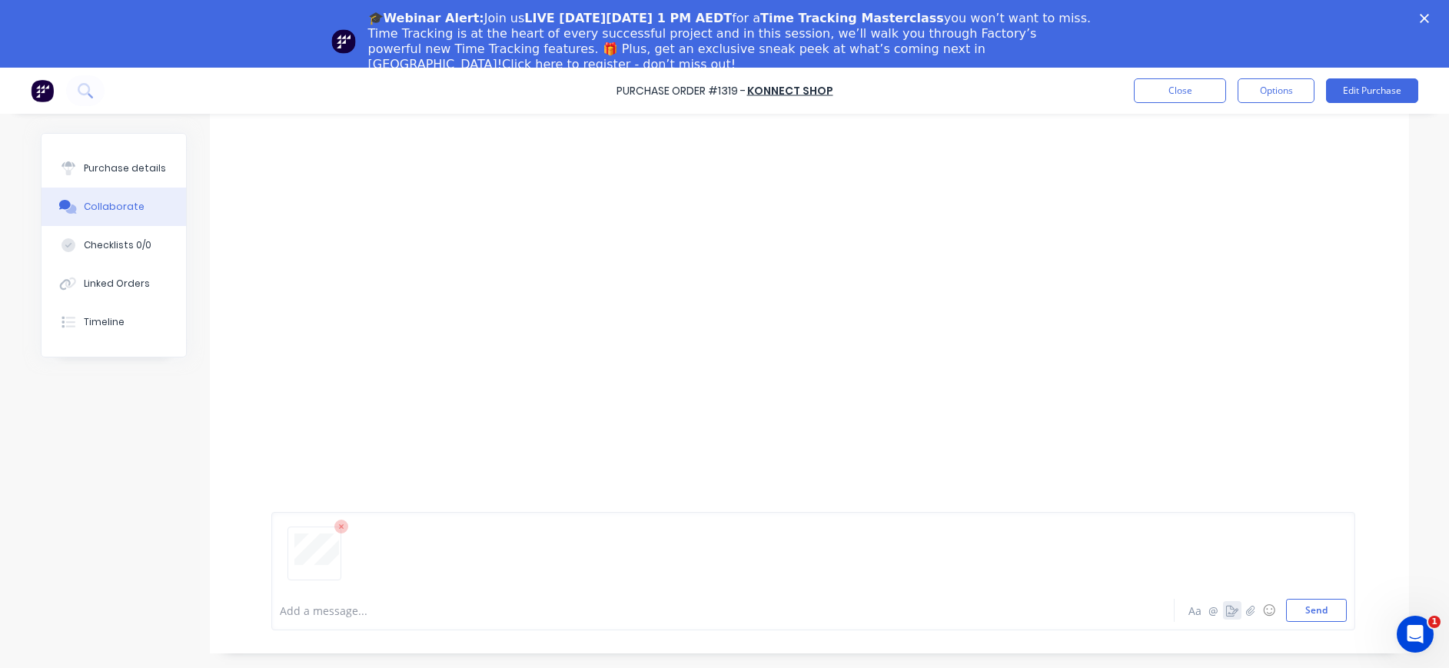
scroll to position [68, 0]
click at [1305, 607] on button "Send" at bounding box center [1316, 609] width 61 height 23
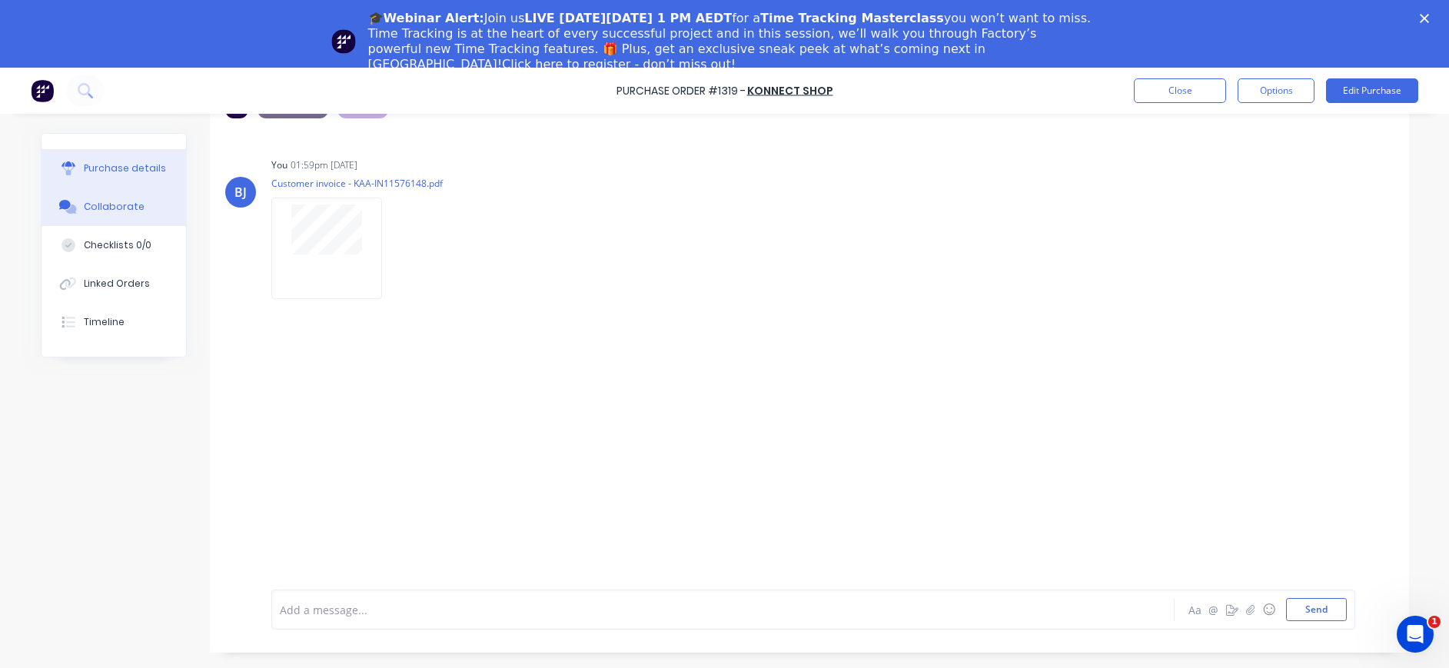
click at [126, 169] on div "Purchase details" at bounding box center [125, 168] width 82 height 14
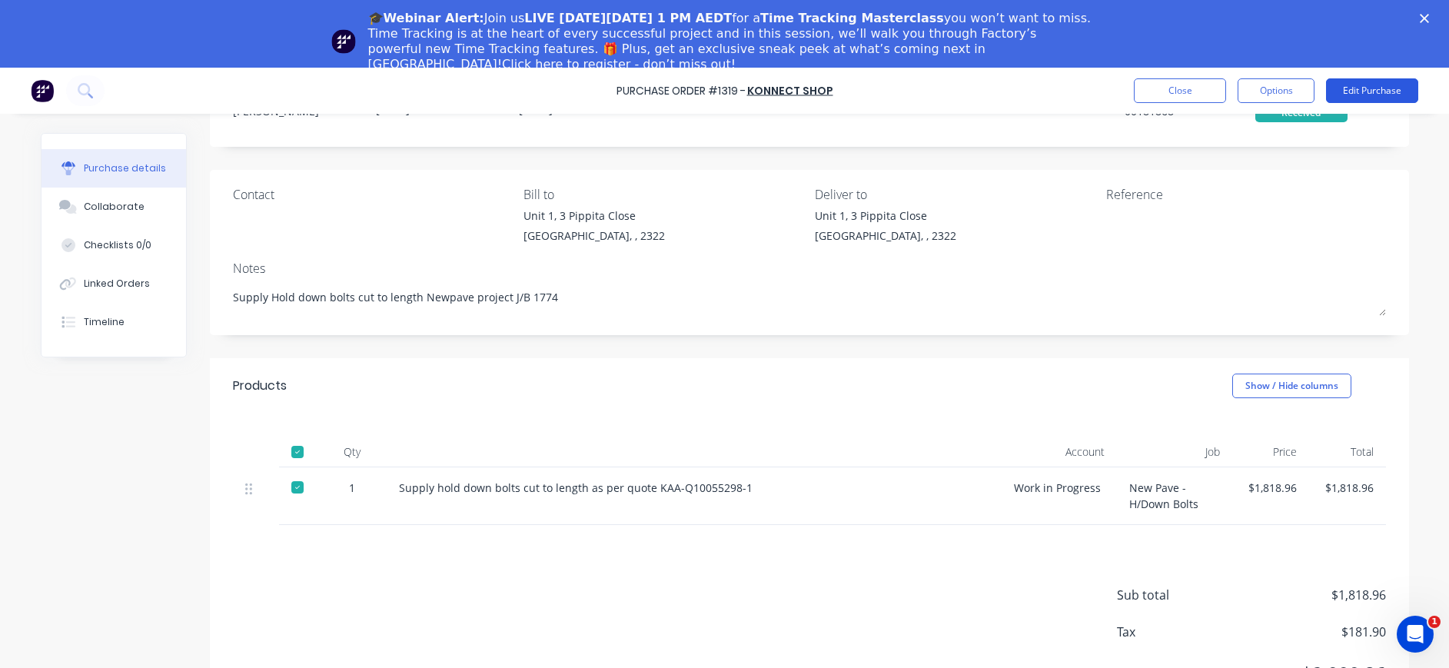
click at [1375, 88] on button "Edit Purchase" at bounding box center [1372, 90] width 92 height 25
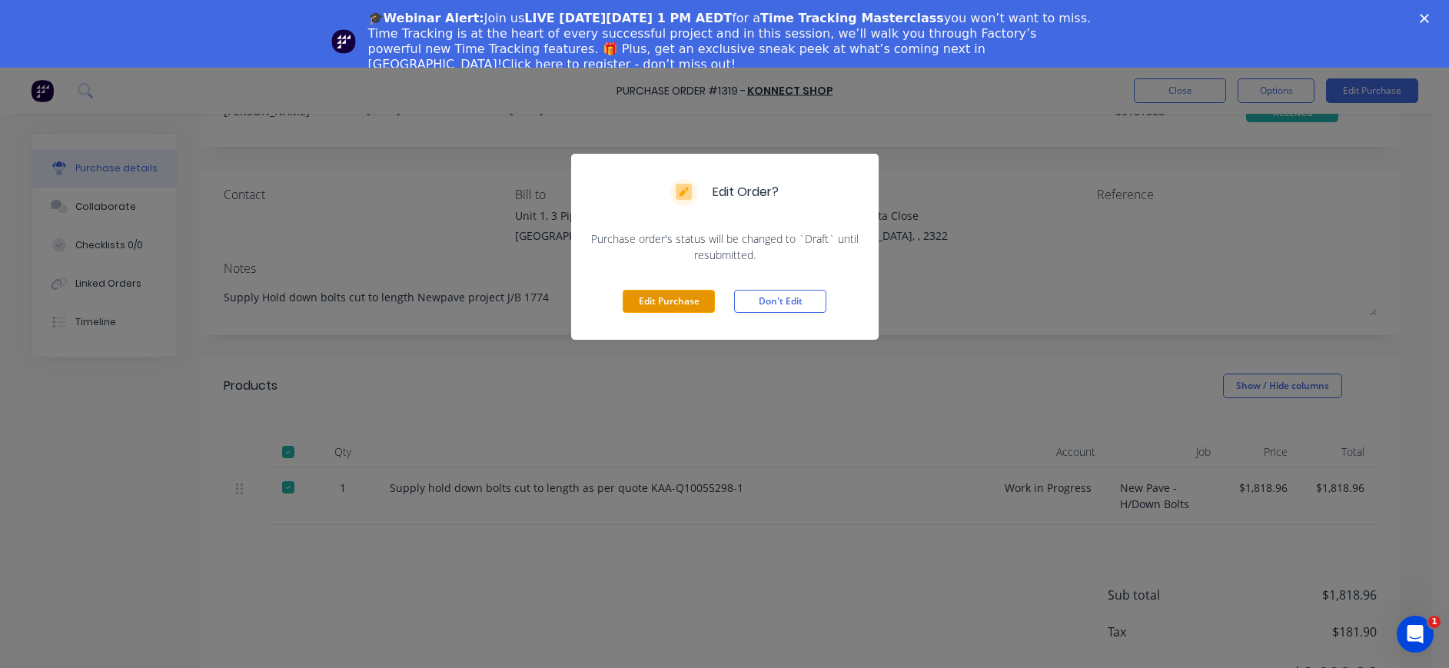
click at [624, 306] on button "Edit Purchase" at bounding box center [668, 301] width 92 height 23
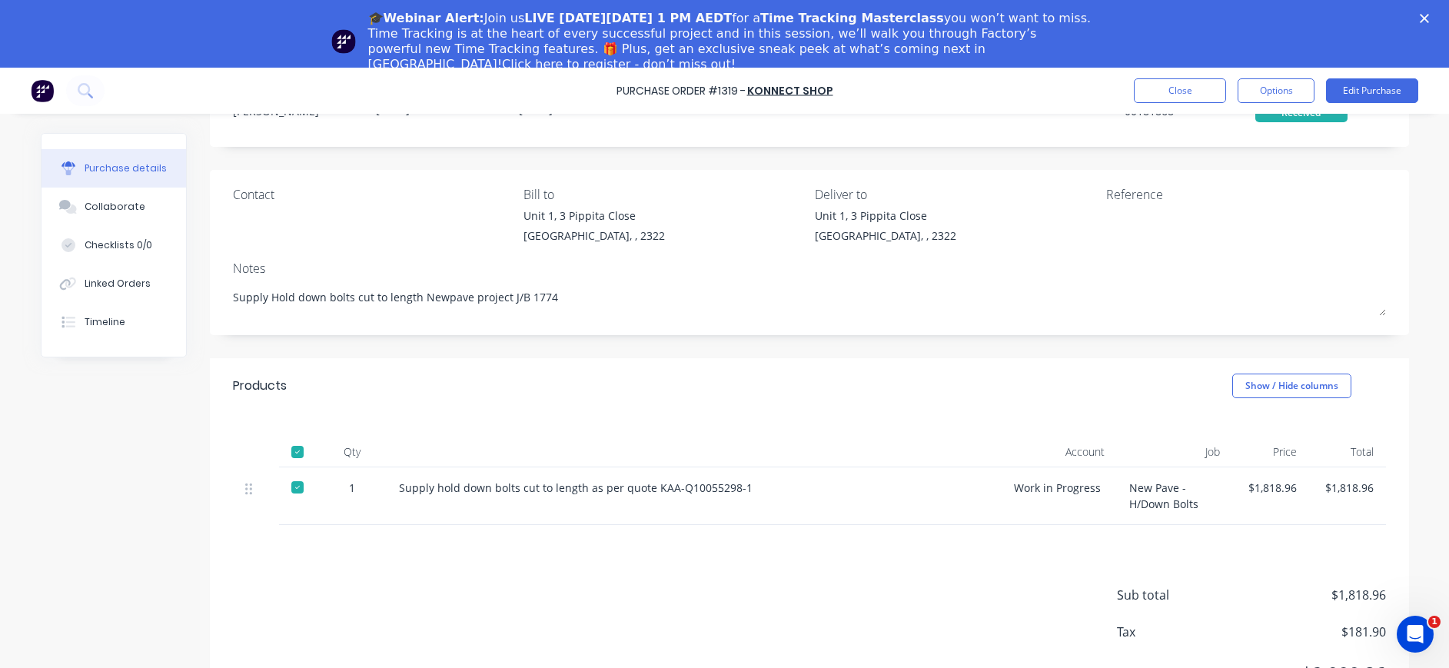
type textarea "x"
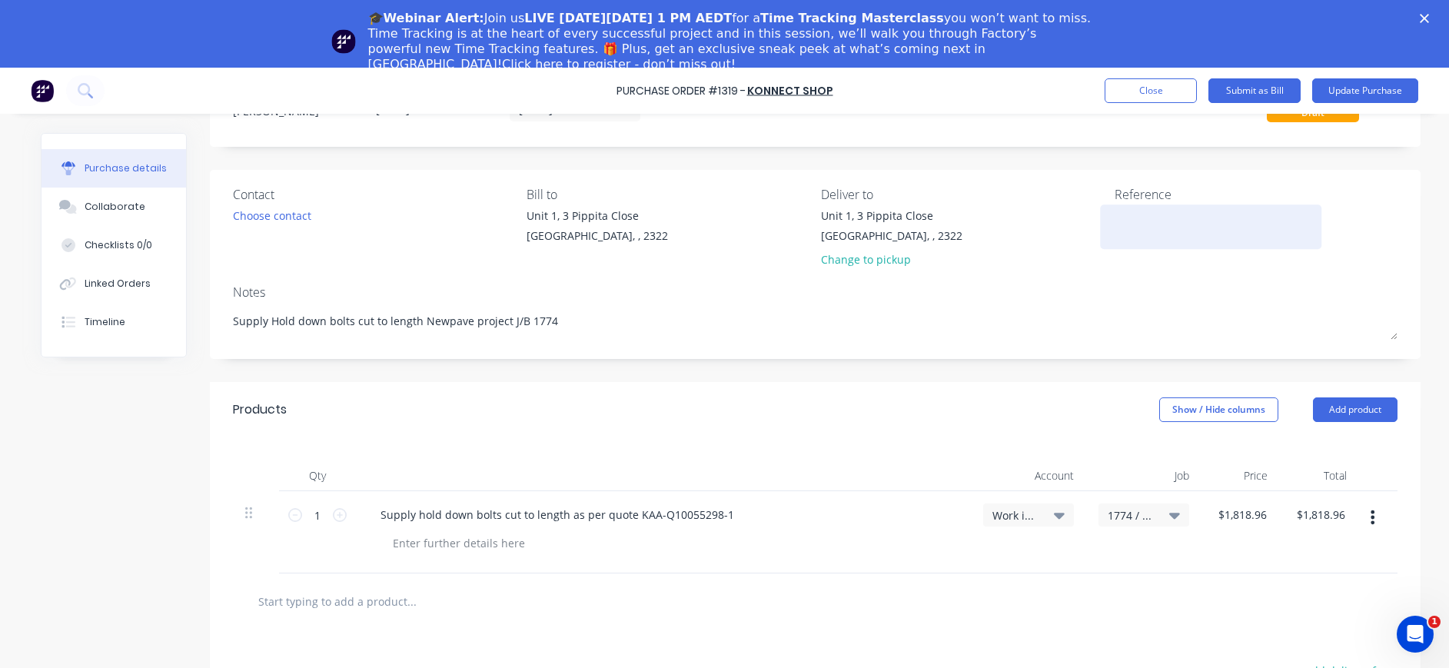
click at [1123, 223] on textarea at bounding box center [1210, 224] width 192 height 35
type textarea "INV-KAAIN11576148"
drag, startPoint x: 1145, startPoint y: 214, endPoint x: 1175, endPoint y: 213, distance: 30.0
click at [1150, 215] on textarea "INV-KAAIN11576148" at bounding box center [1210, 224] width 192 height 35
type textarea "x"
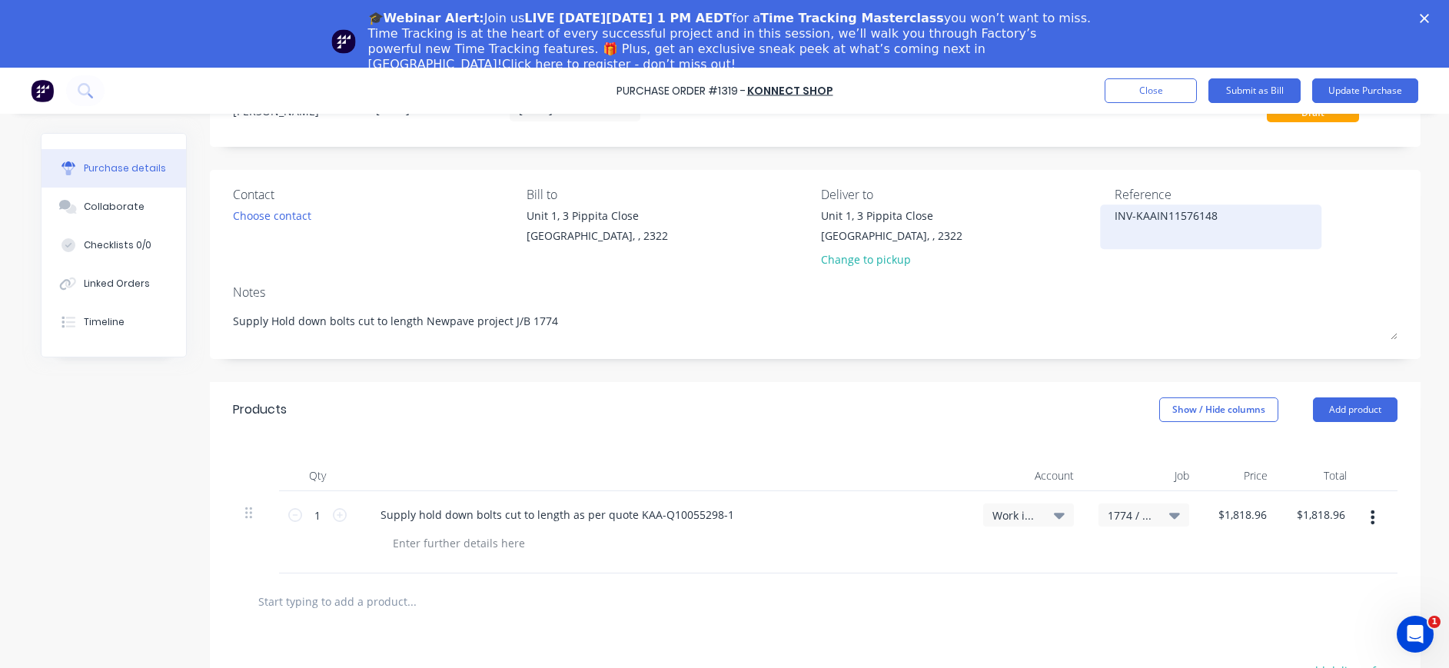
click at [1146, 217] on textarea "INV-KAAIN11576148" at bounding box center [1210, 224] width 192 height 35
type textarea "INV-KAA -IN11576148"
type textarea "x"
type textarea "INV-KAA - IN11576148"
type textarea "x"
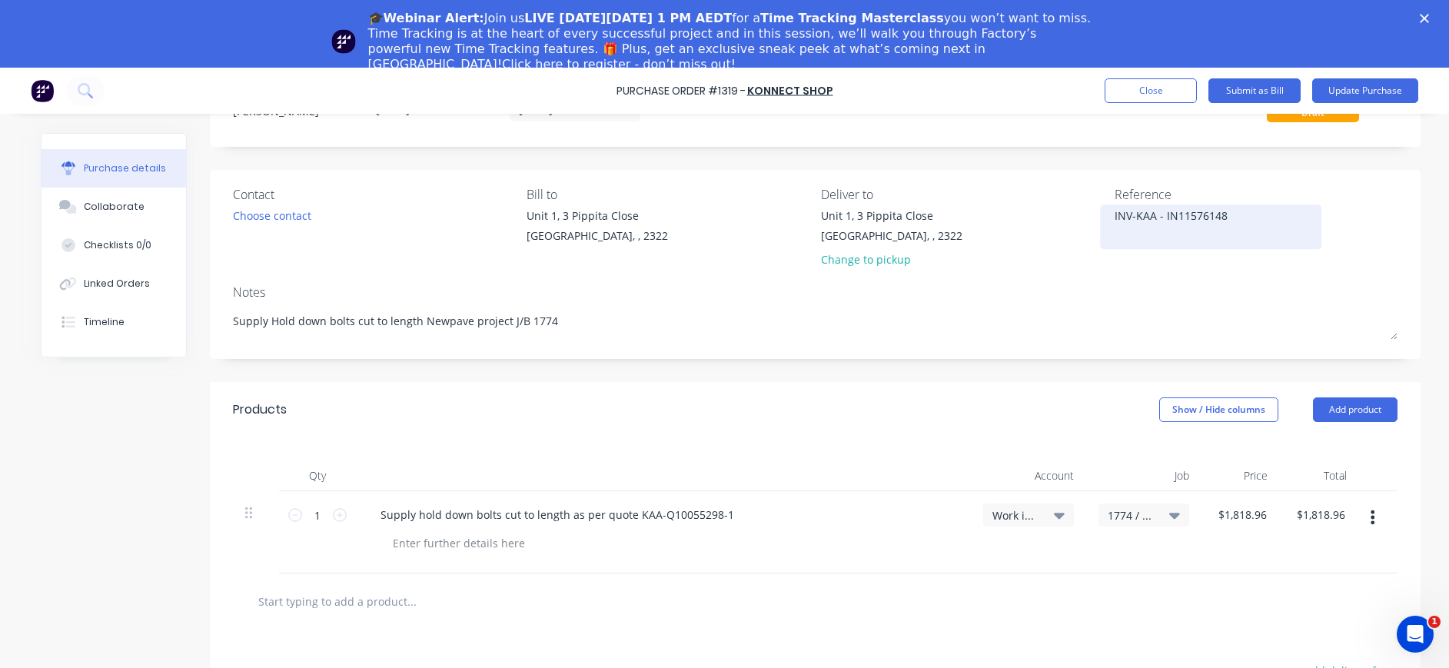
click at [1247, 217] on textarea "INV-KAA - IN11576148" at bounding box center [1210, 224] width 192 height 35
type textarea "INV-KAA - IN11576148"
type textarea "x"
type textarea "INV-KAA - IN11576148"
click at [1169, 513] on icon at bounding box center [1174, 514] width 11 height 17
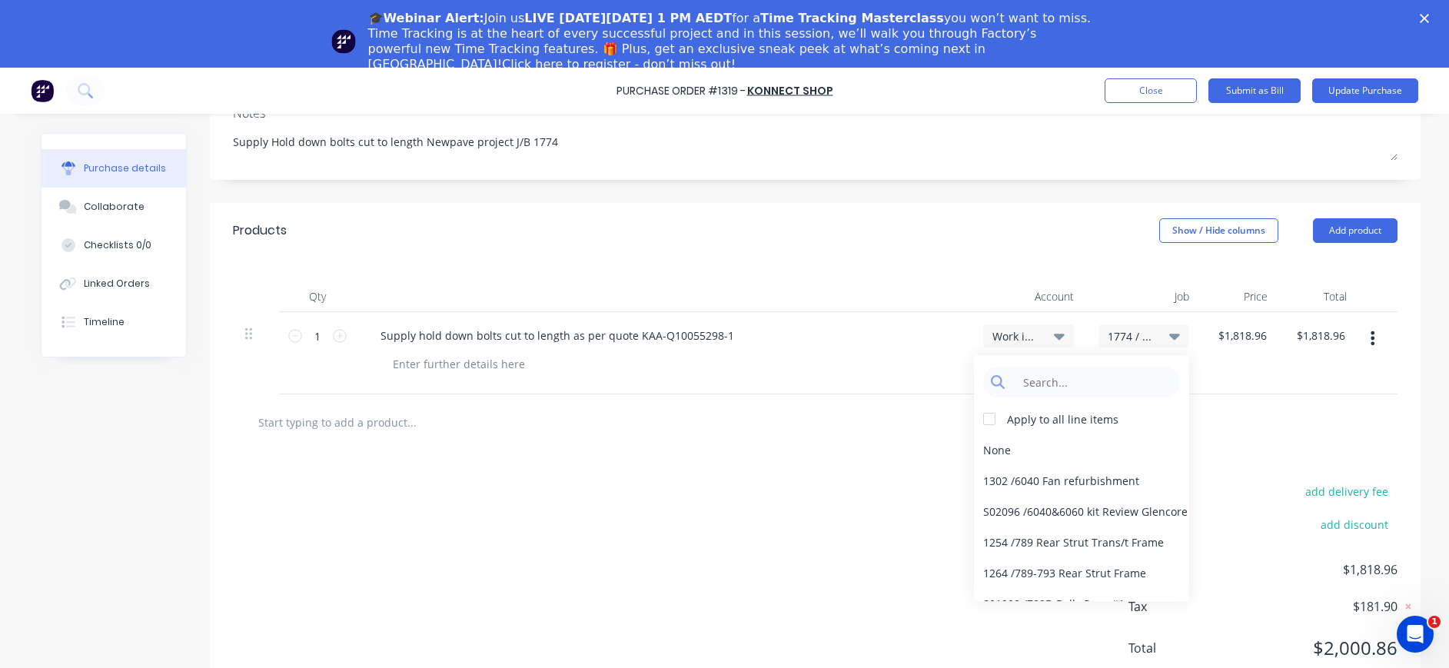
scroll to position [230, 0]
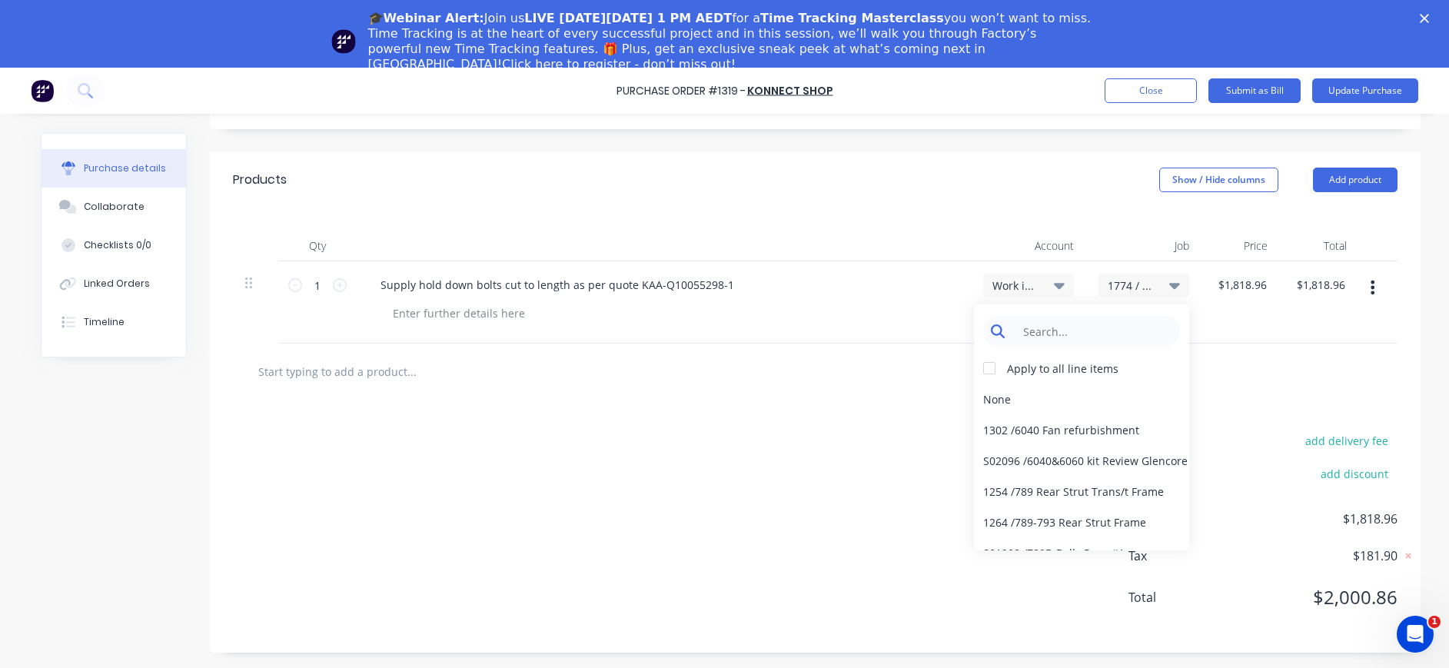
type textarea "x"
click at [1035, 334] on input at bounding box center [1093, 331] width 158 height 31
type input "1774"
click at [1224, 317] on div "$1,818.96 $1,818.96" at bounding box center [1240, 302] width 79 height 82
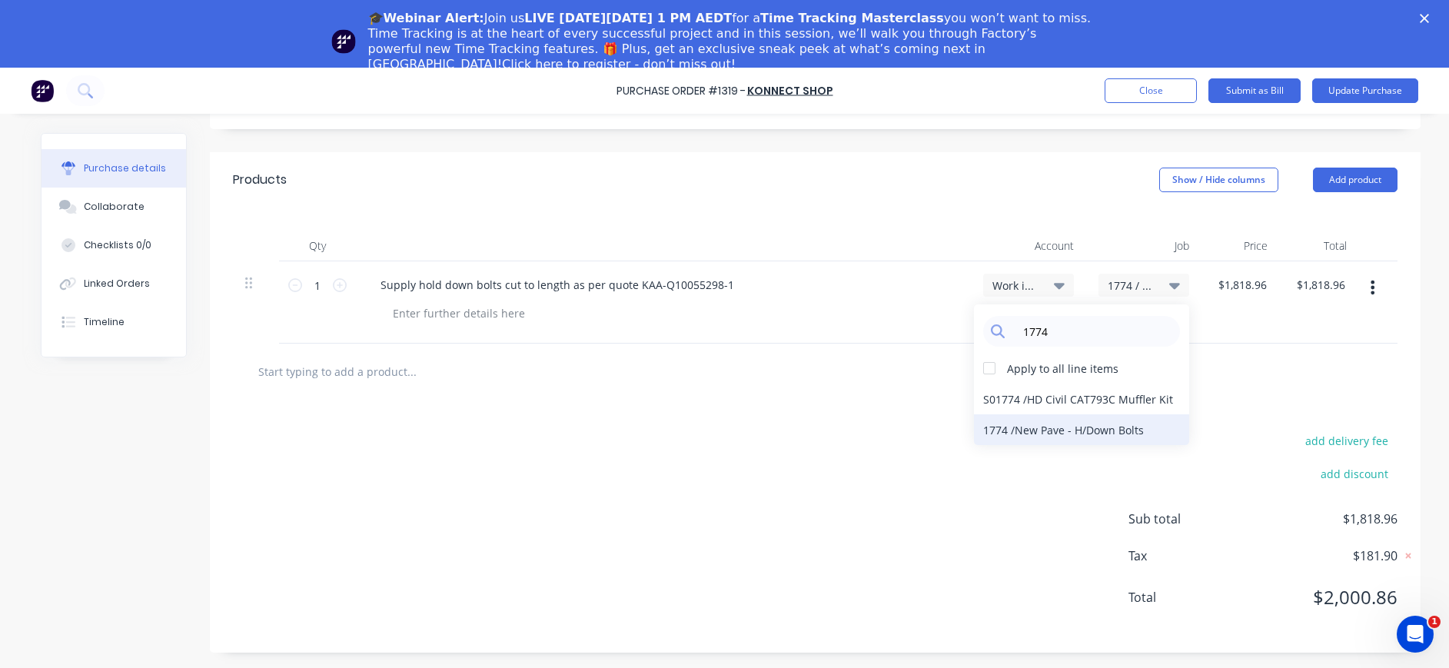
click at [1102, 430] on div "1774 / New Pave - H/Down Bolts" at bounding box center [1081, 429] width 215 height 31
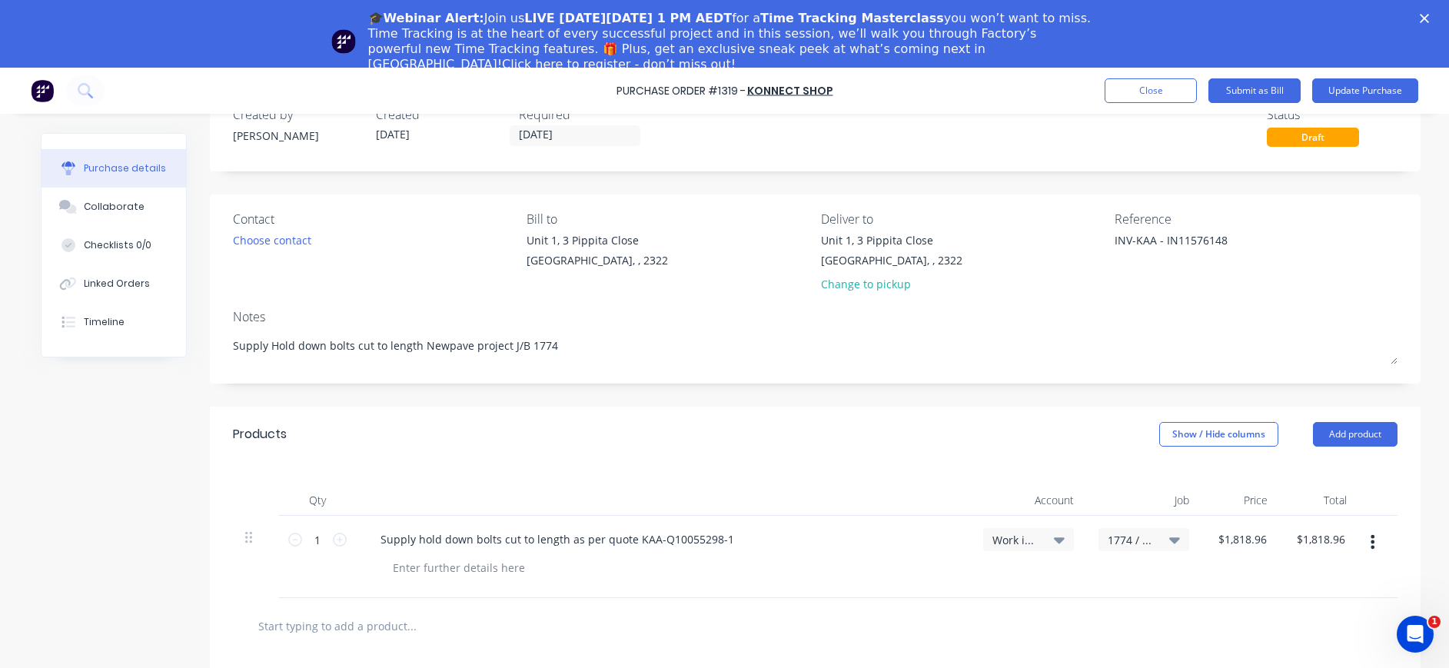
scroll to position [0, 0]
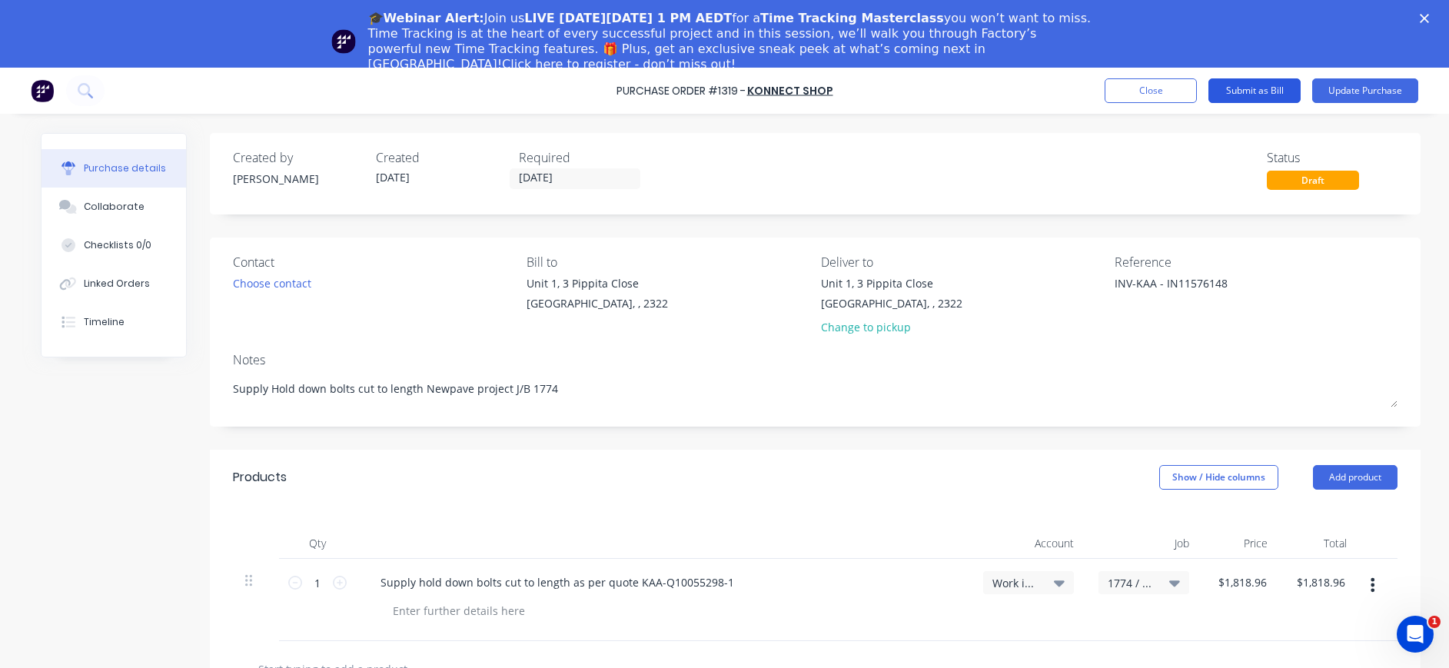
click at [1275, 87] on button "Submit as Bill" at bounding box center [1254, 90] width 92 height 25
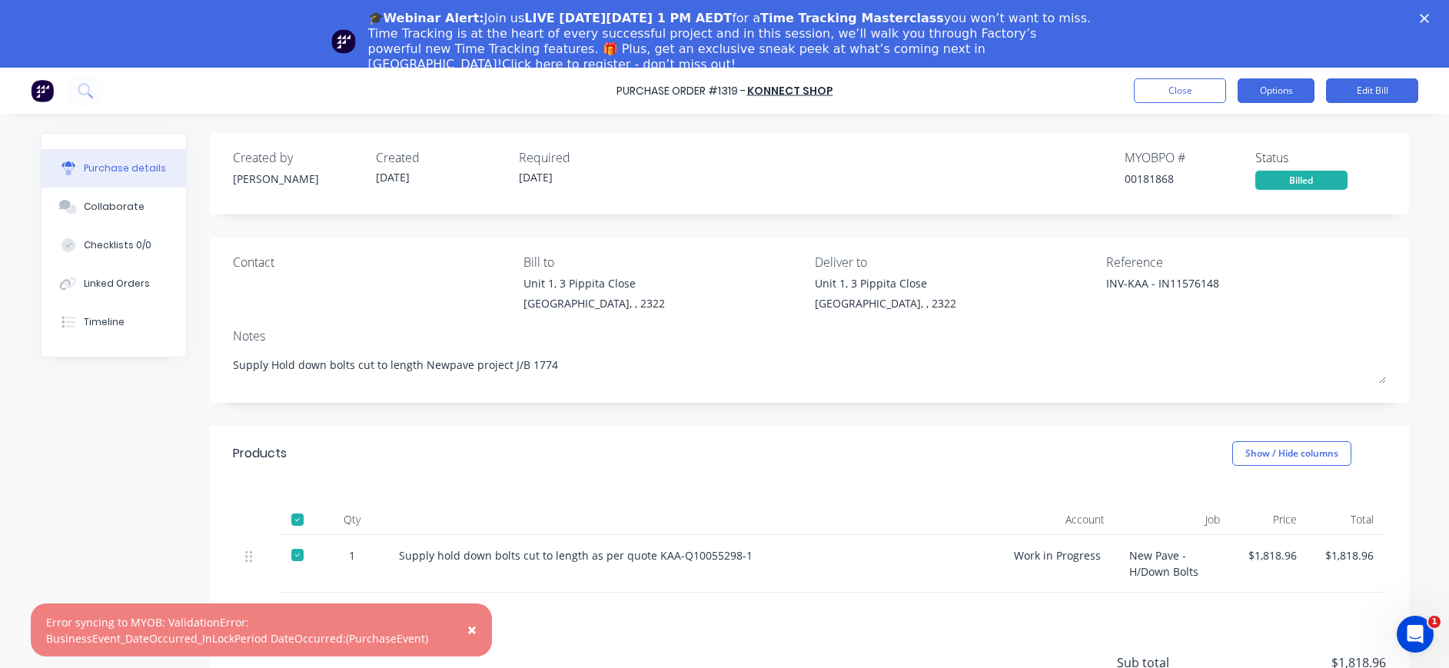
click at [1265, 96] on button "Options" at bounding box center [1275, 90] width 77 height 25
click at [1166, 92] on button "Close" at bounding box center [1179, 90] width 92 height 25
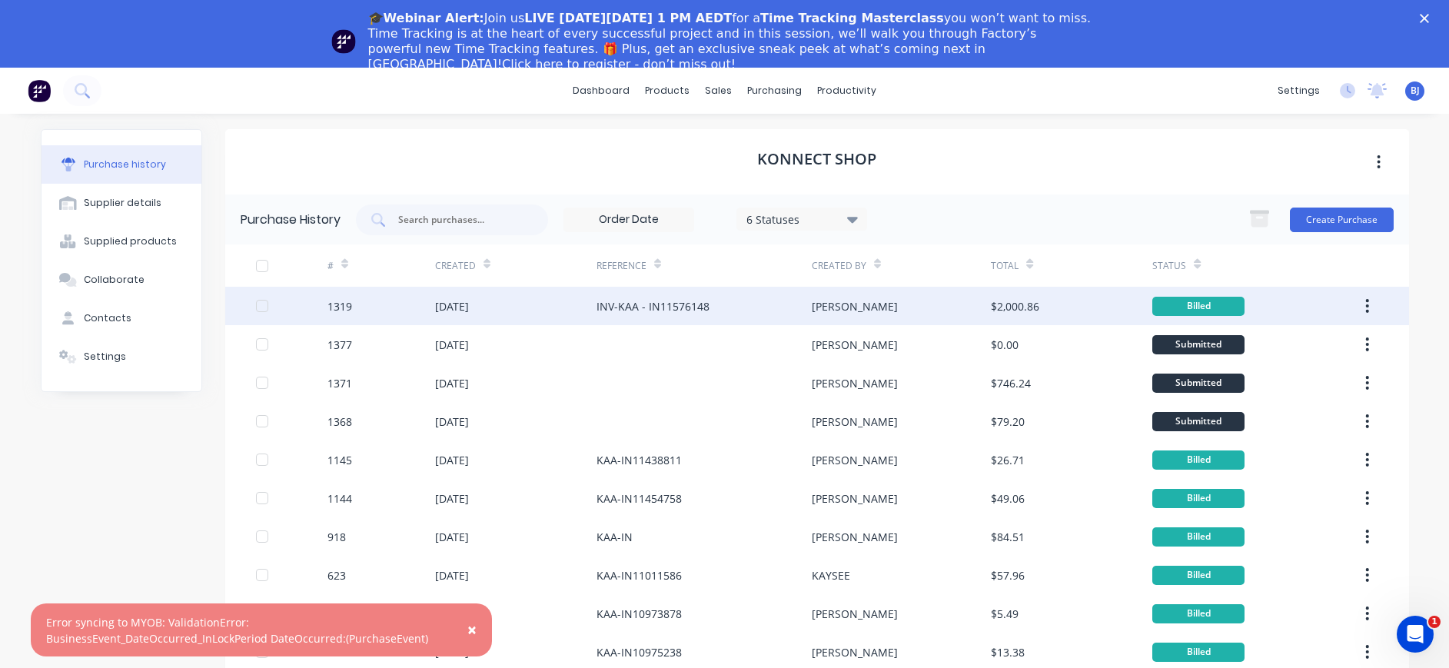
click at [1186, 307] on div "Billed" at bounding box center [1198, 306] width 92 height 19
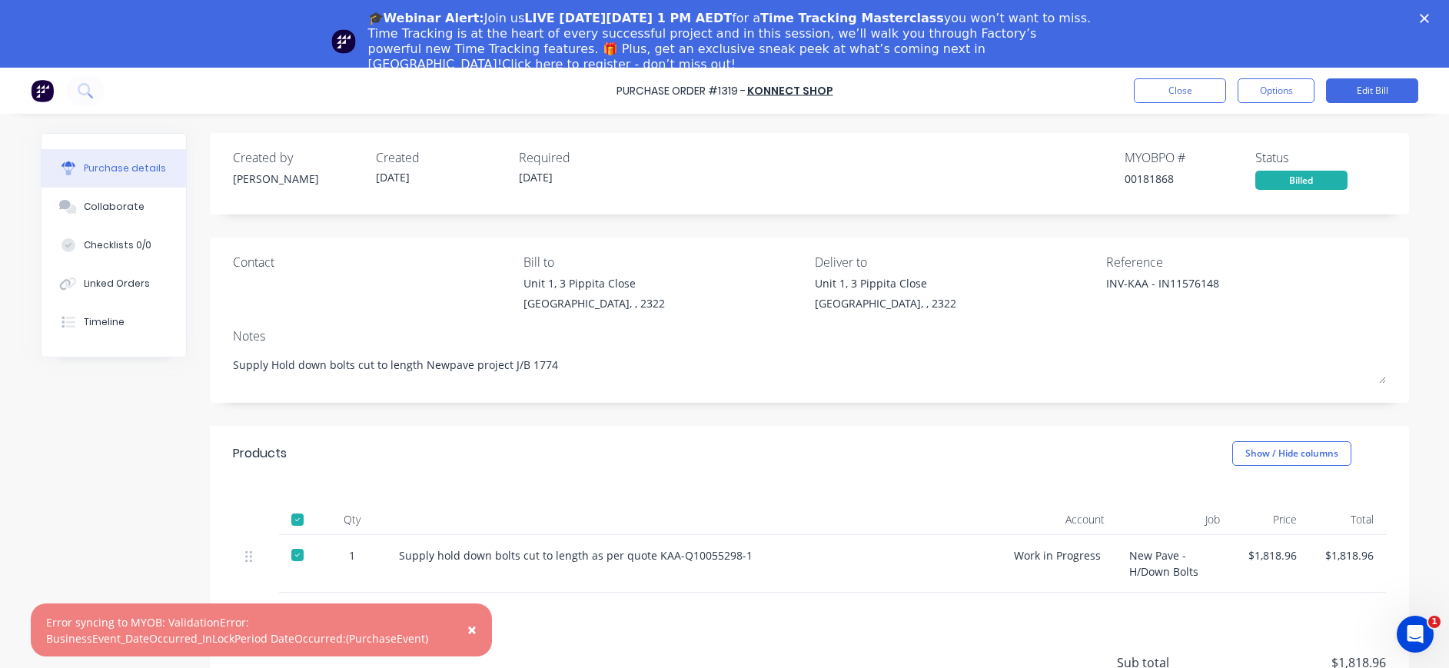
click at [472, 636] on span "×" at bounding box center [471, 630] width 9 height 22
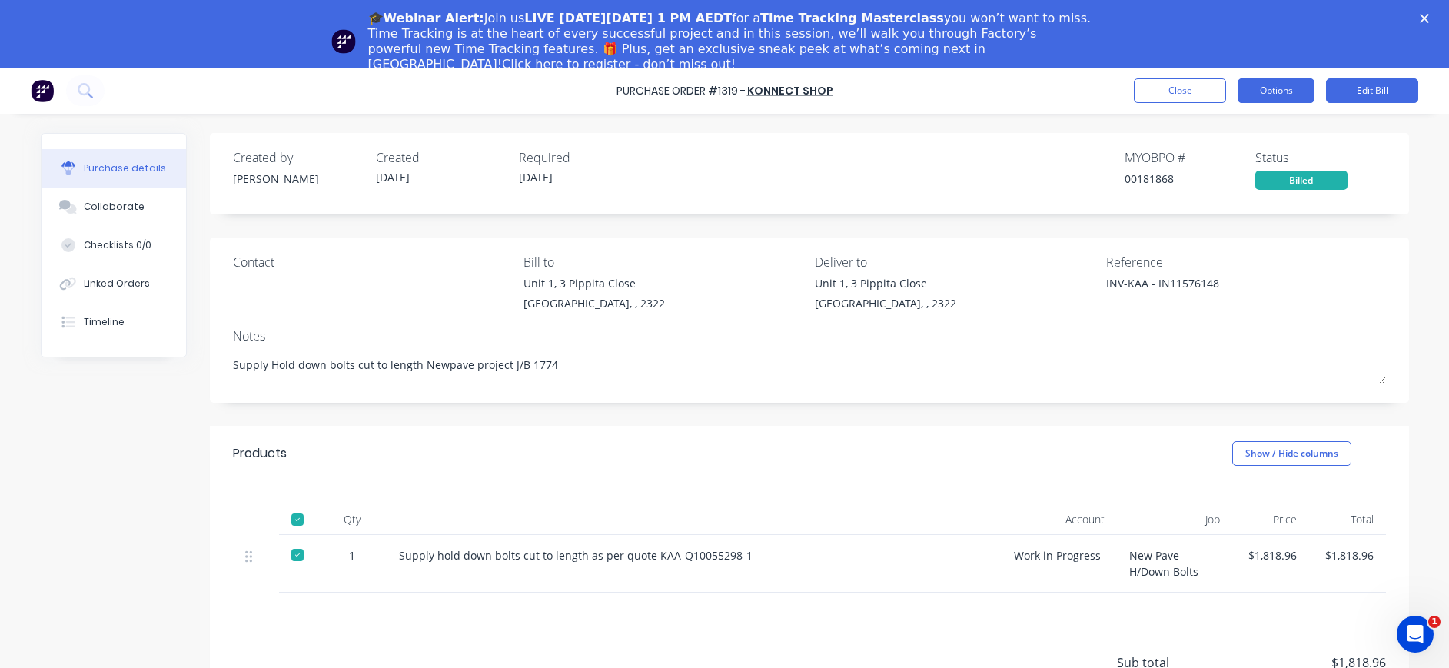
click at [1253, 94] on button "Options" at bounding box center [1275, 90] width 77 height 25
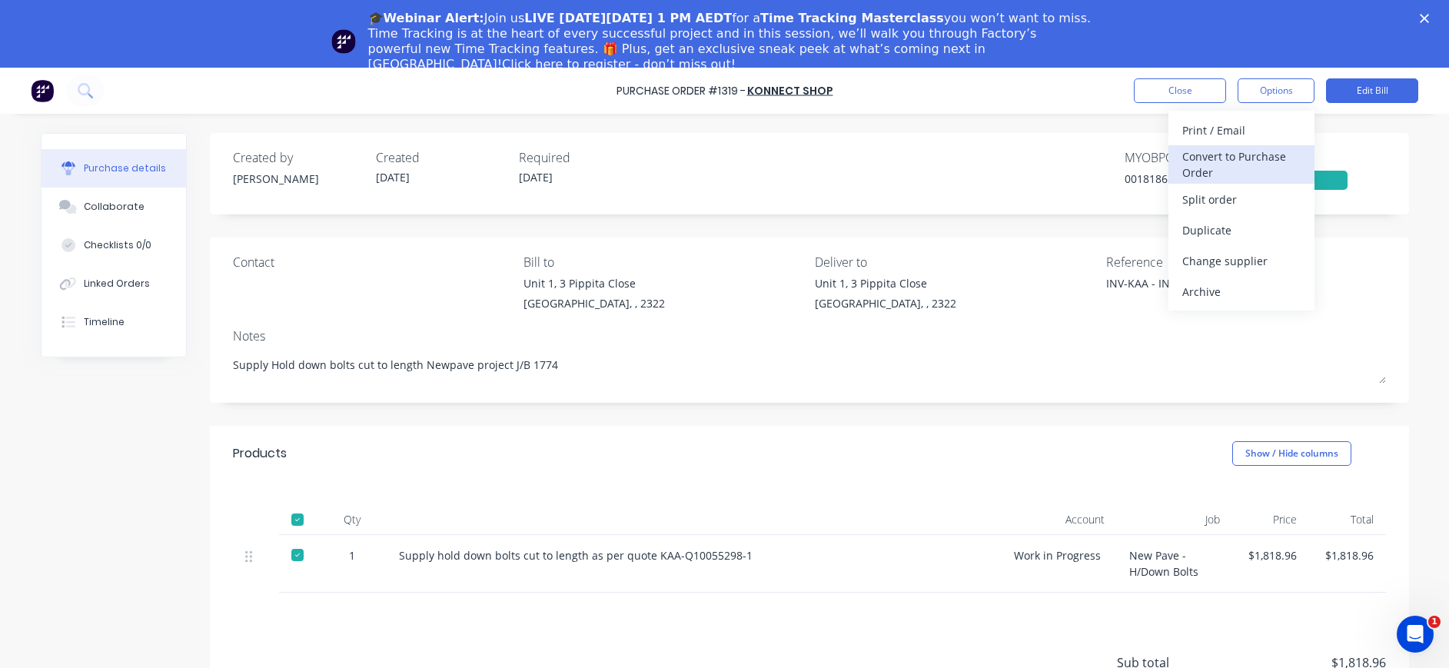
click at [1248, 155] on div "Convert to Purchase Order" at bounding box center [1241, 164] width 118 height 38
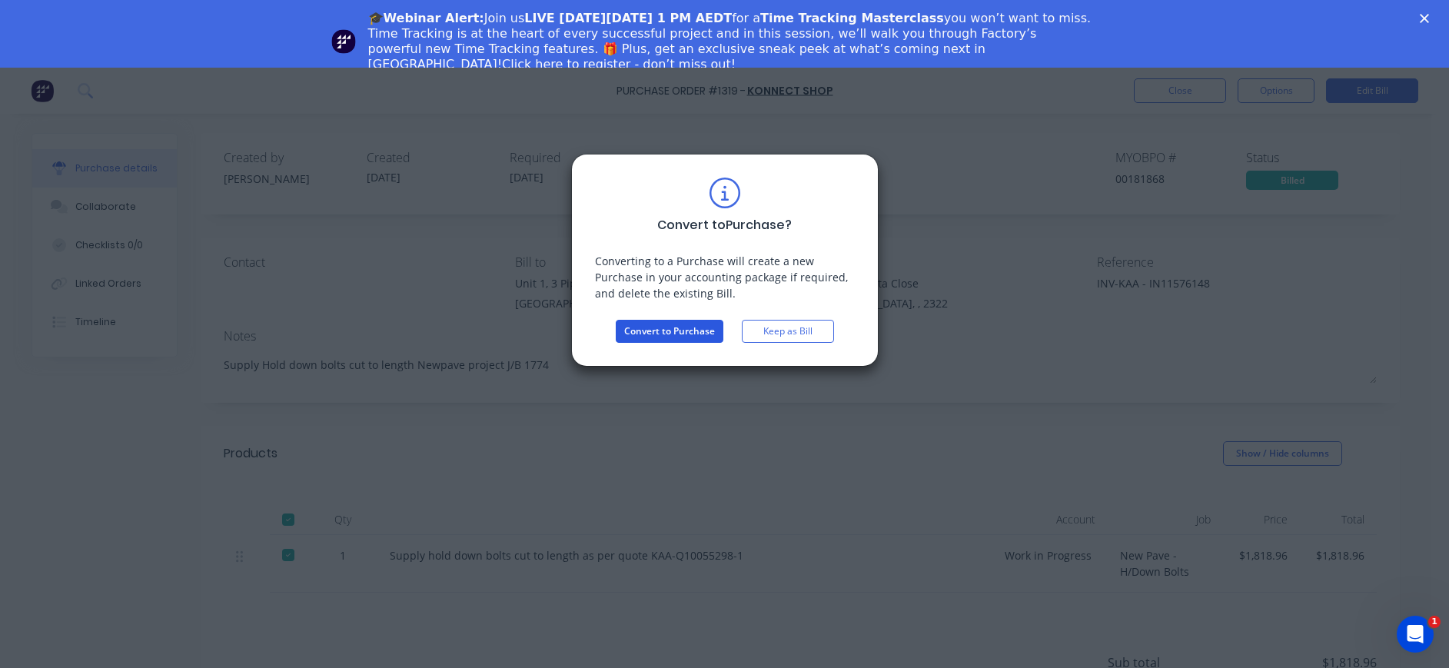
click at [665, 330] on button "Convert to Purchase" at bounding box center [670, 331] width 108 height 23
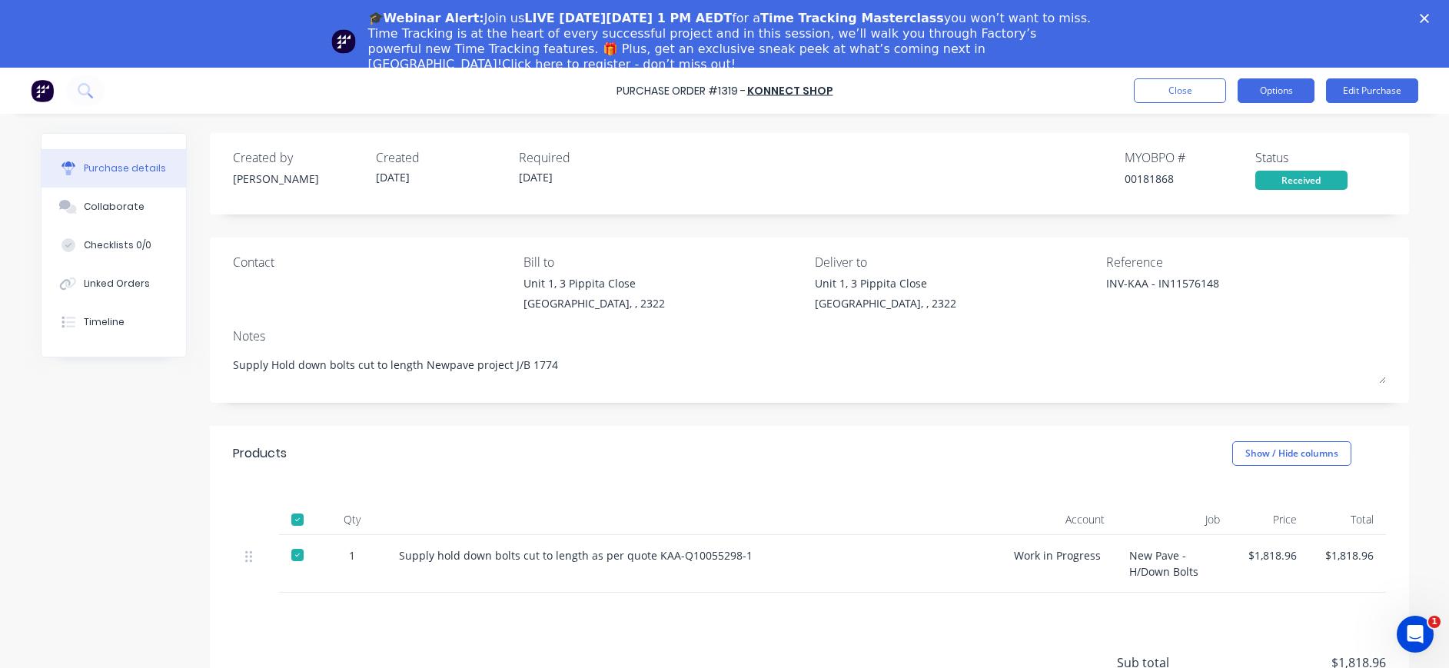
click at [1256, 88] on button "Options" at bounding box center [1275, 90] width 77 height 25
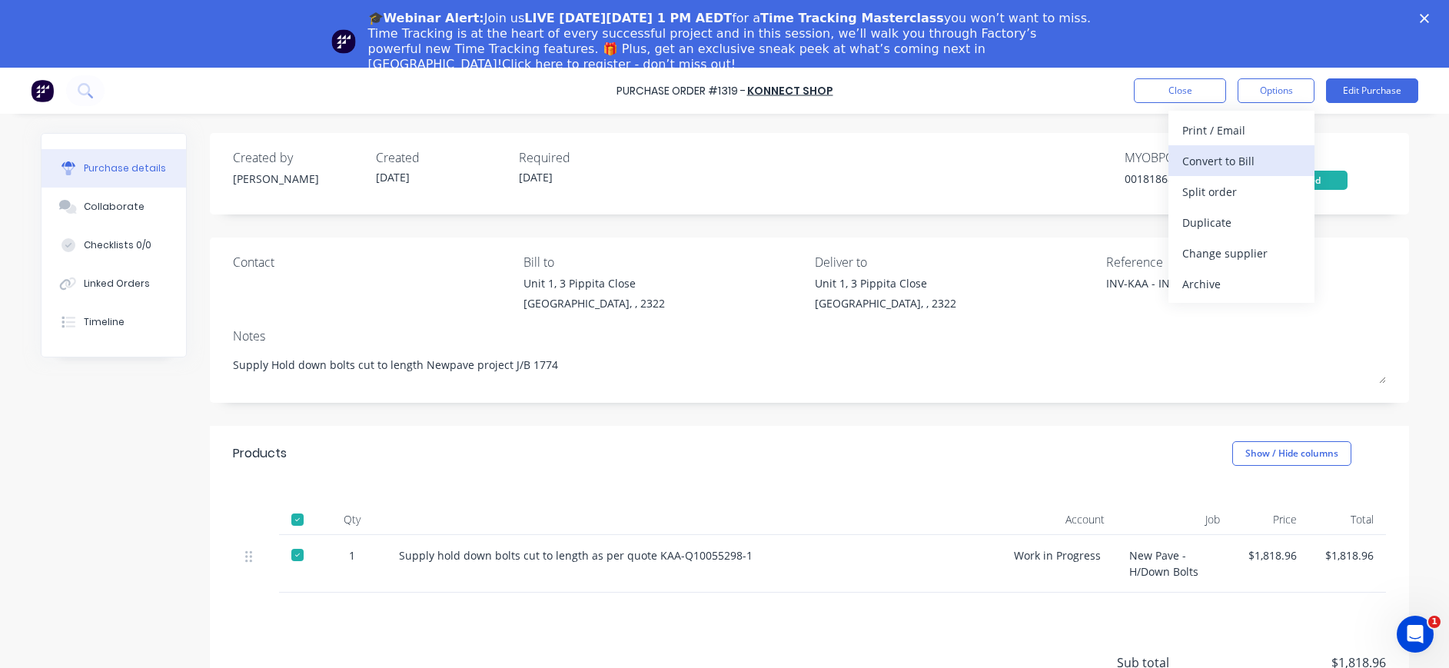
click at [1241, 153] on div "Convert to Bill" at bounding box center [1241, 161] width 118 height 22
type textarea "x"
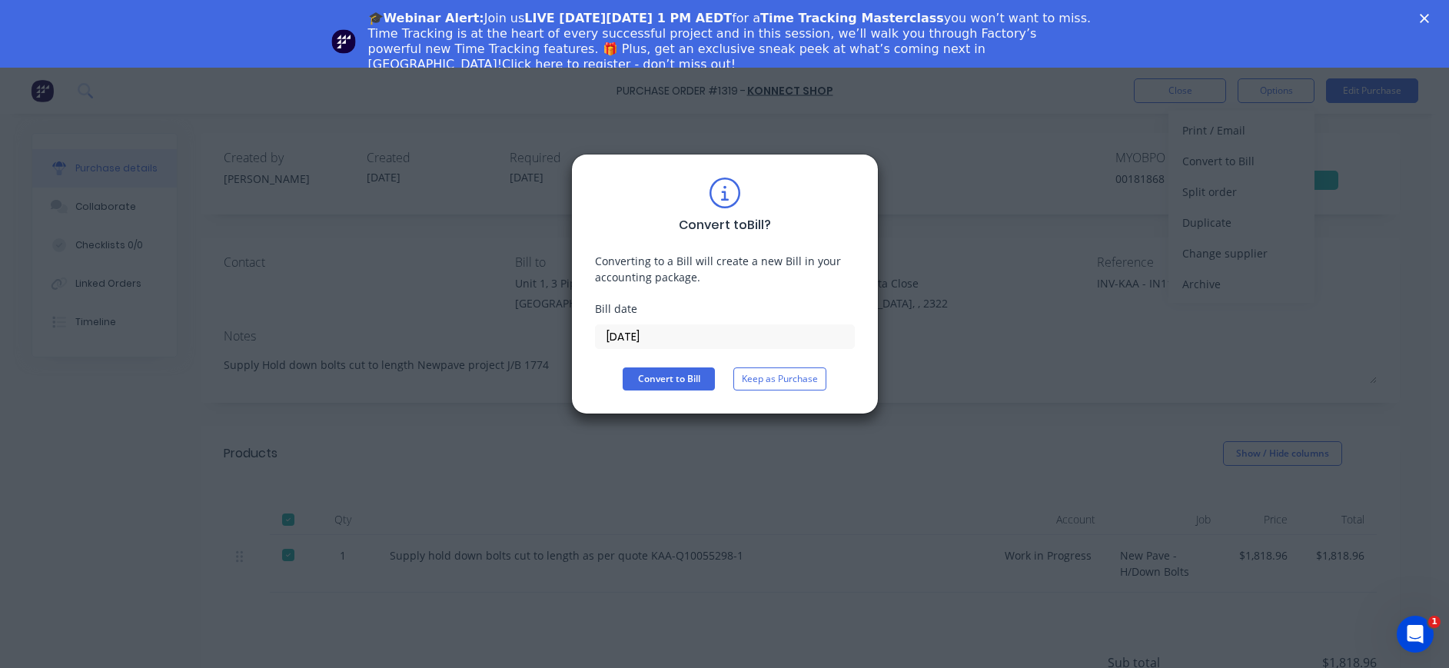
click at [667, 334] on input "[DATE]" at bounding box center [725, 336] width 258 height 23
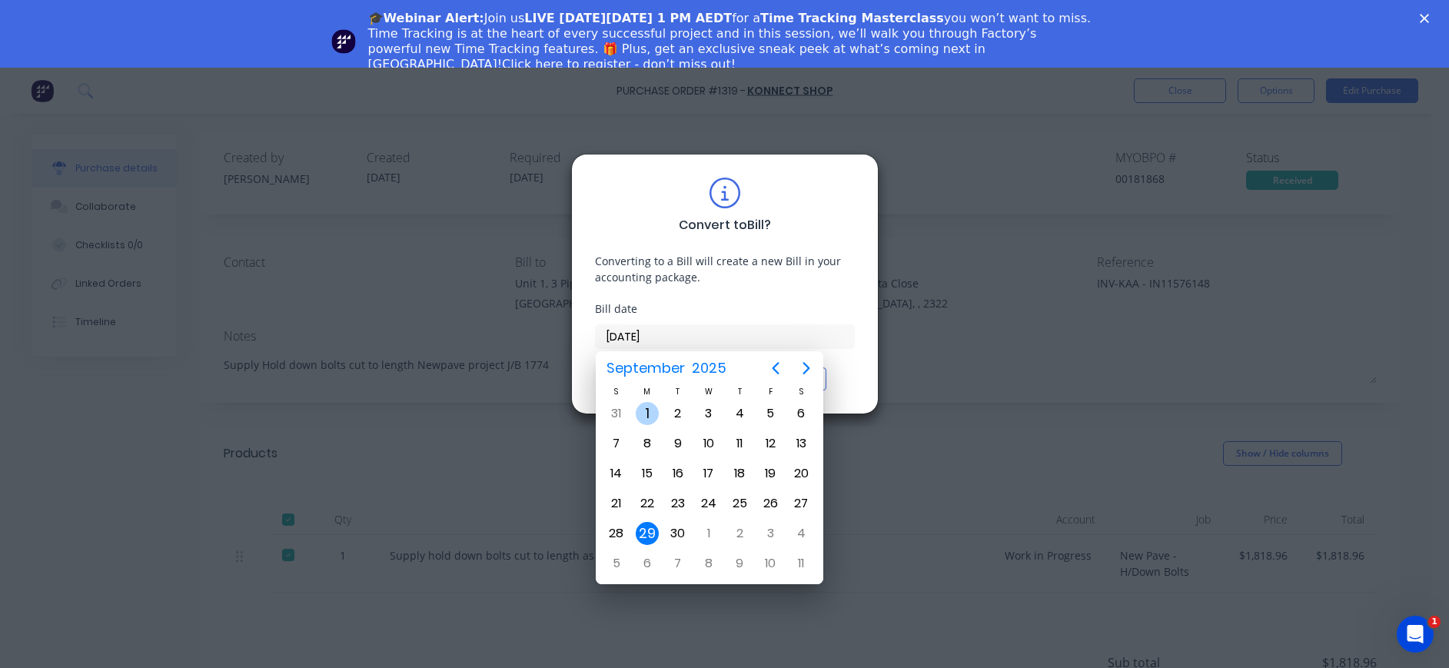
click at [646, 405] on div "1" at bounding box center [647, 413] width 23 height 23
type input "[DATE]"
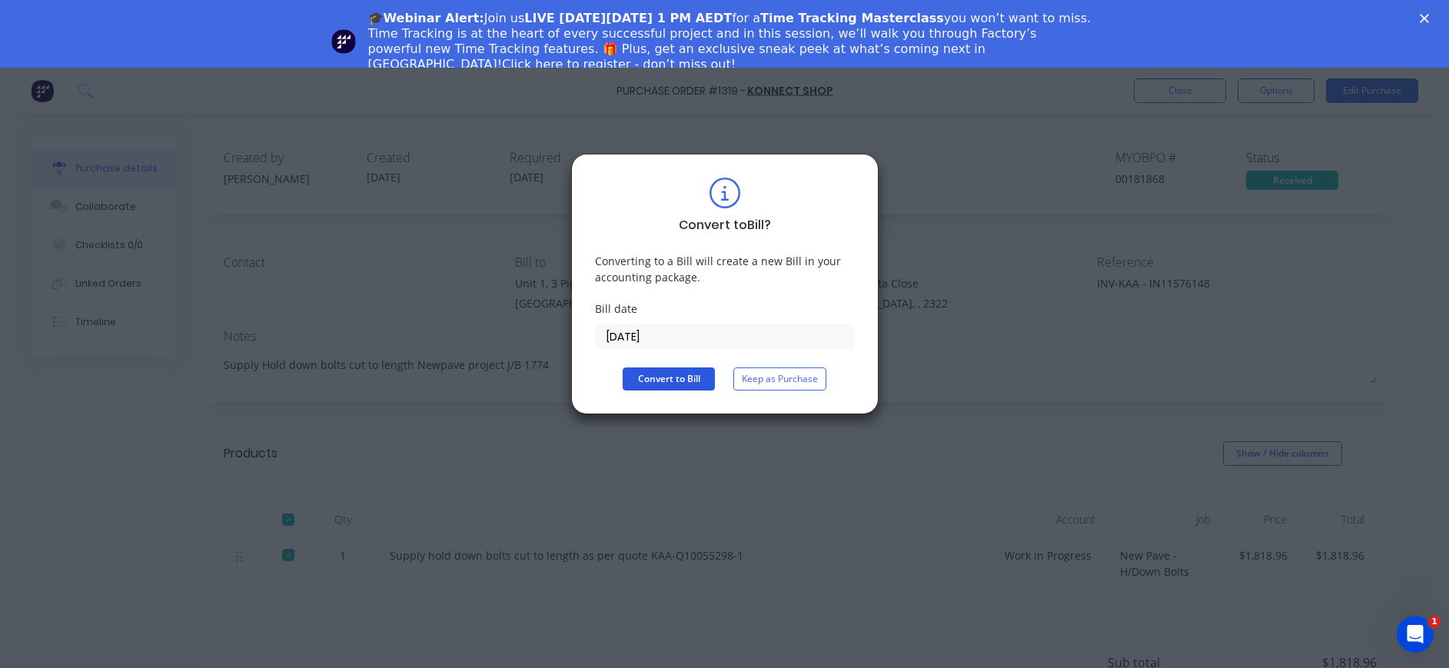
click at [665, 376] on button "Convert to Bill" at bounding box center [668, 378] width 92 height 23
type textarea "x"
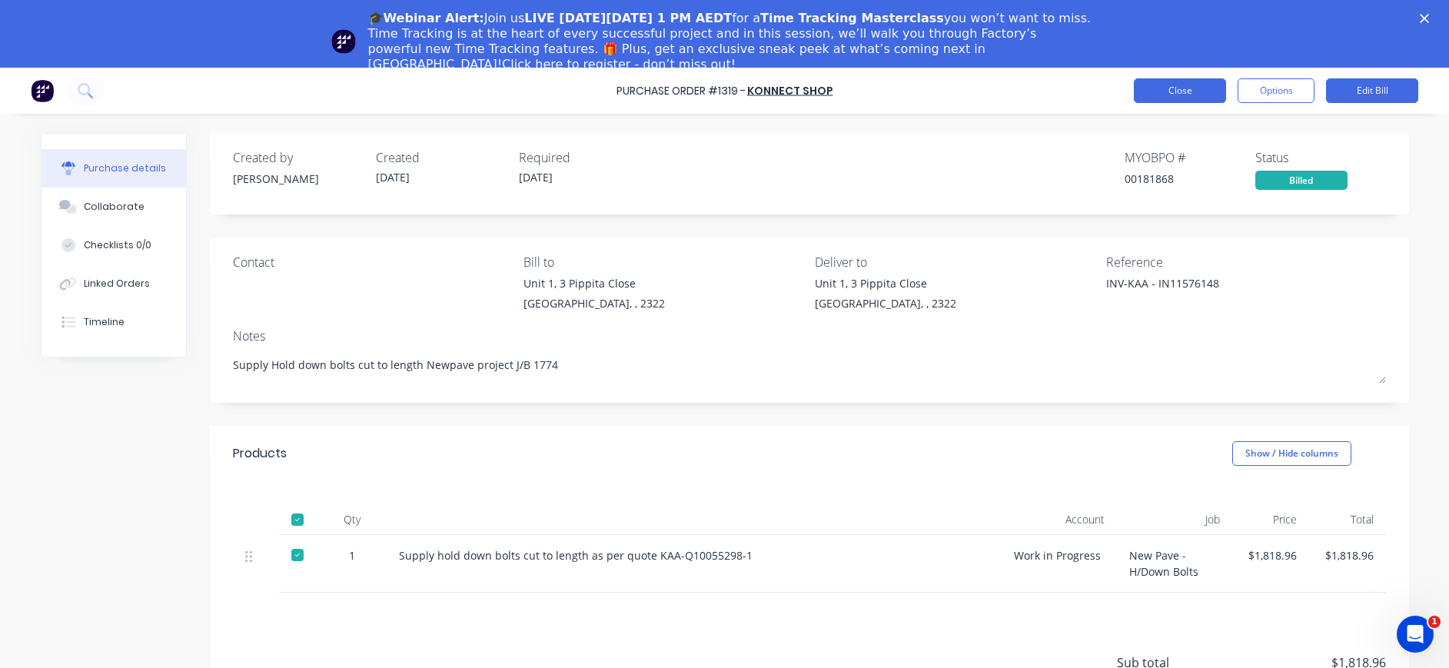
click at [1207, 96] on button "Close" at bounding box center [1179, 90] width 92 height 25
